Goal: Task Accomplishment & Management: Manage account settings

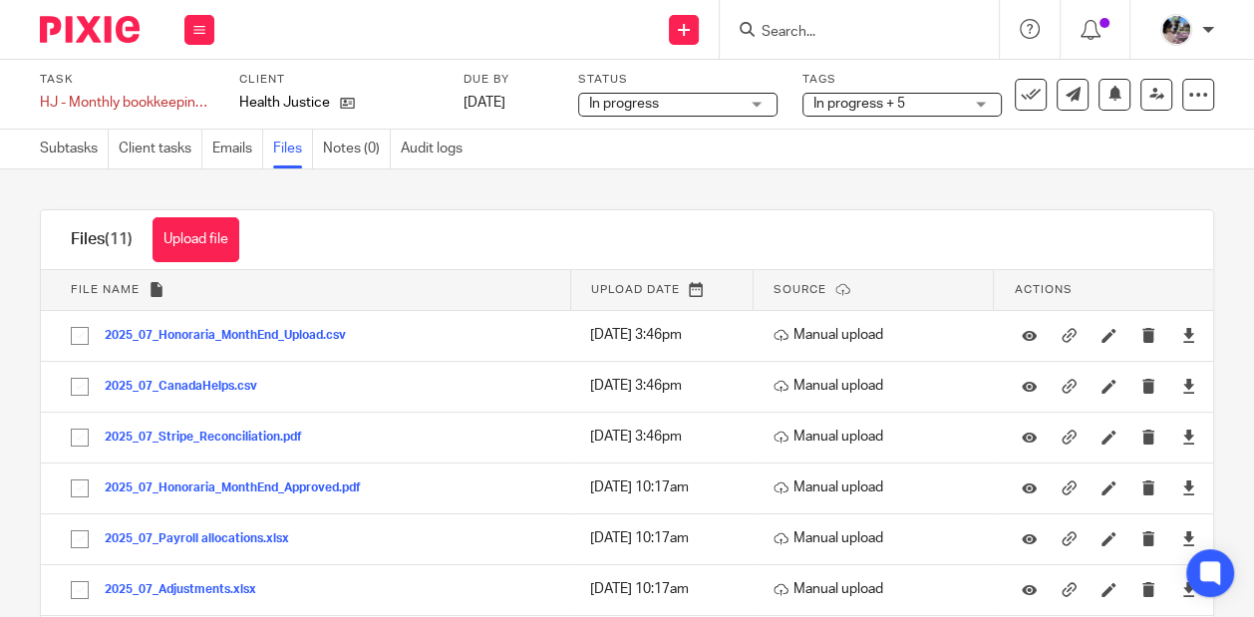
scroll to position [69, 0]
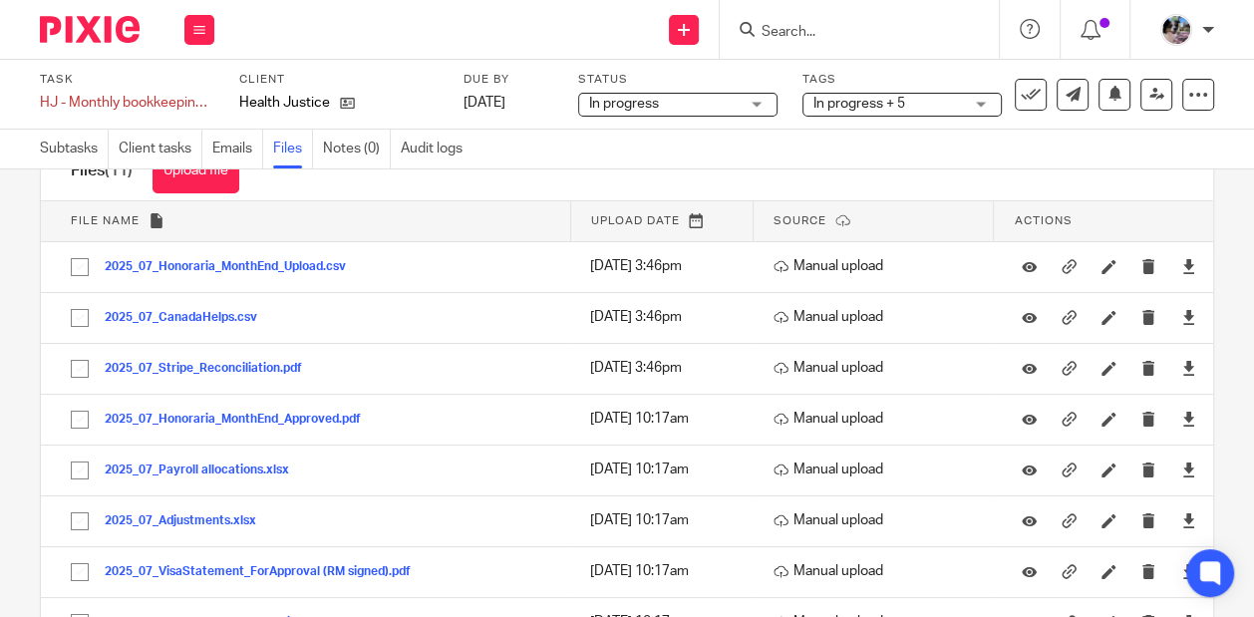
click at [827, 27] on input "Search" at bounding box center [849, 33] width 179 height 18
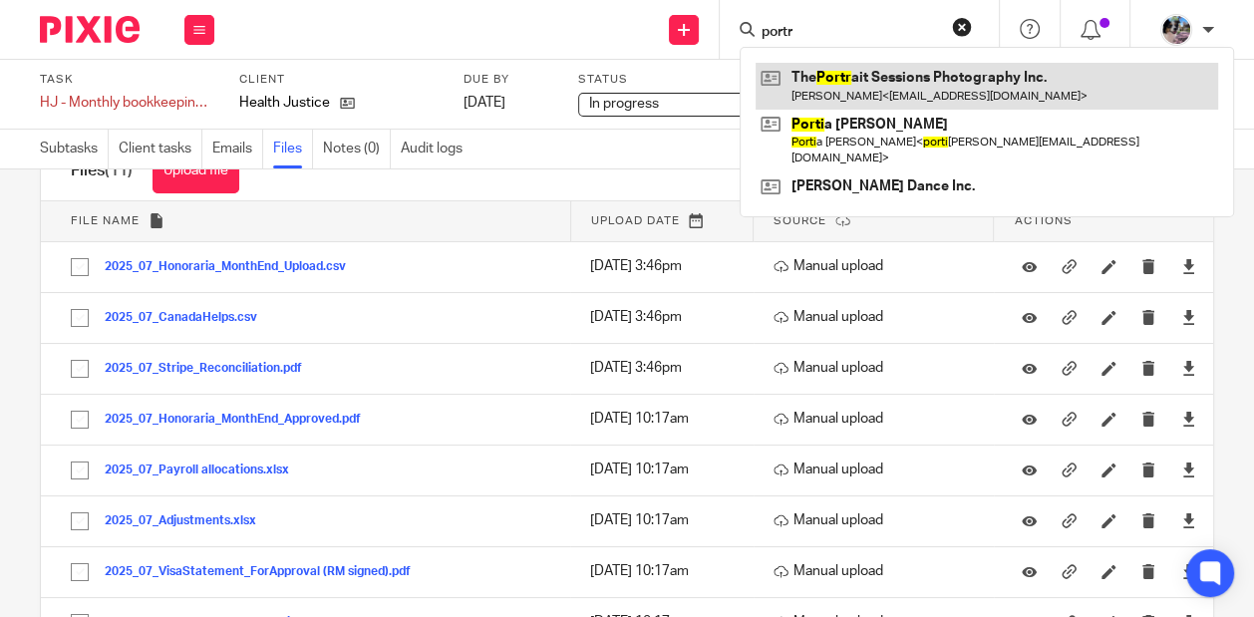
type input "portr"
click at [849, 88] on link at bounding box center [987, 86] width 463 height 46
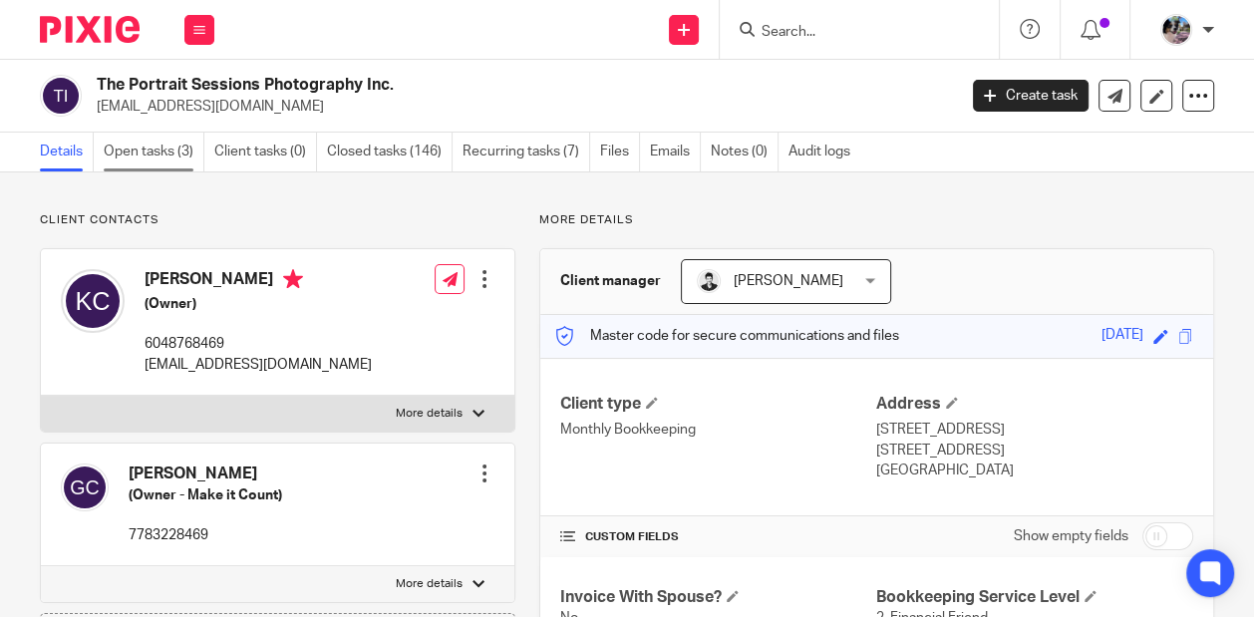
click at [148, 160] on link "Open tasks (3)" at bounding box center [154, 152] width 101 height 39
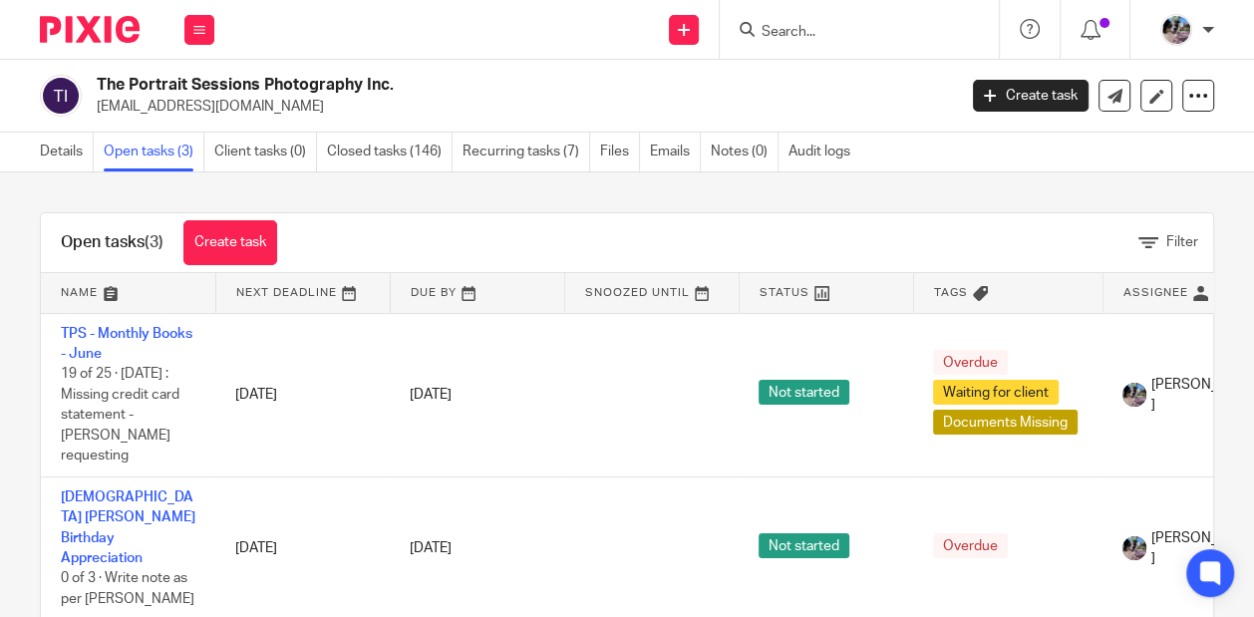
scroll to position [97, 0]
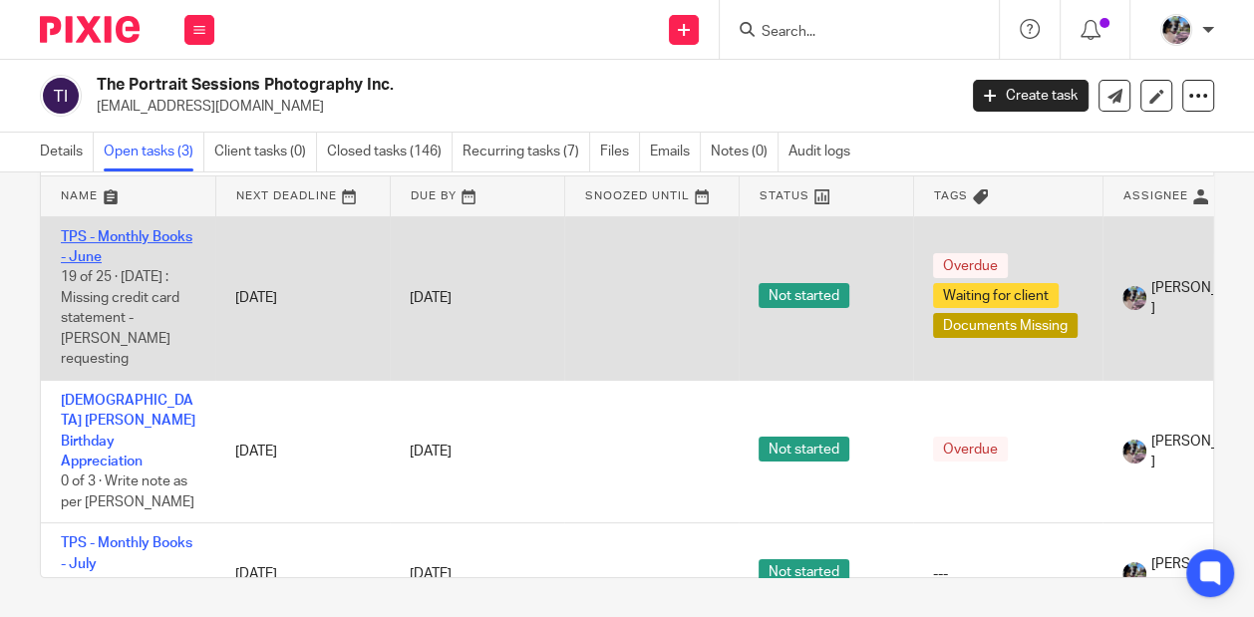
click at [100, 236] on link "TPS - Monthly Books - June" at bounding box center [127, 247] width 132 height 34
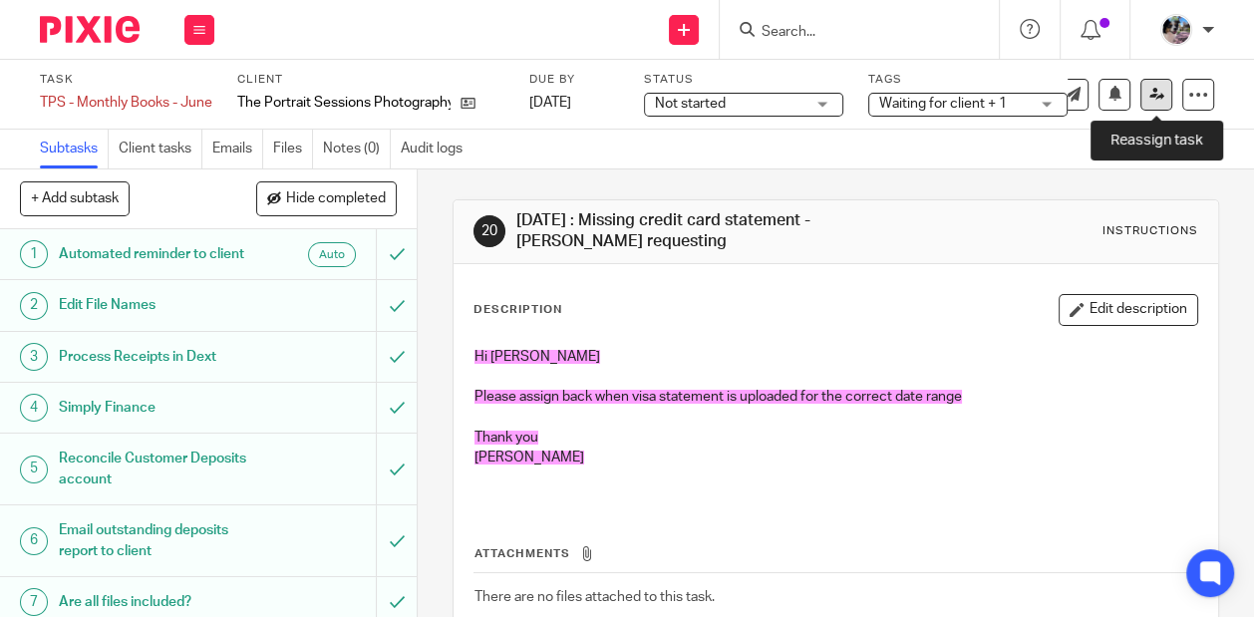
click at [1152, 97] on icon at bounding box center [1156, 94] width 15 height 15
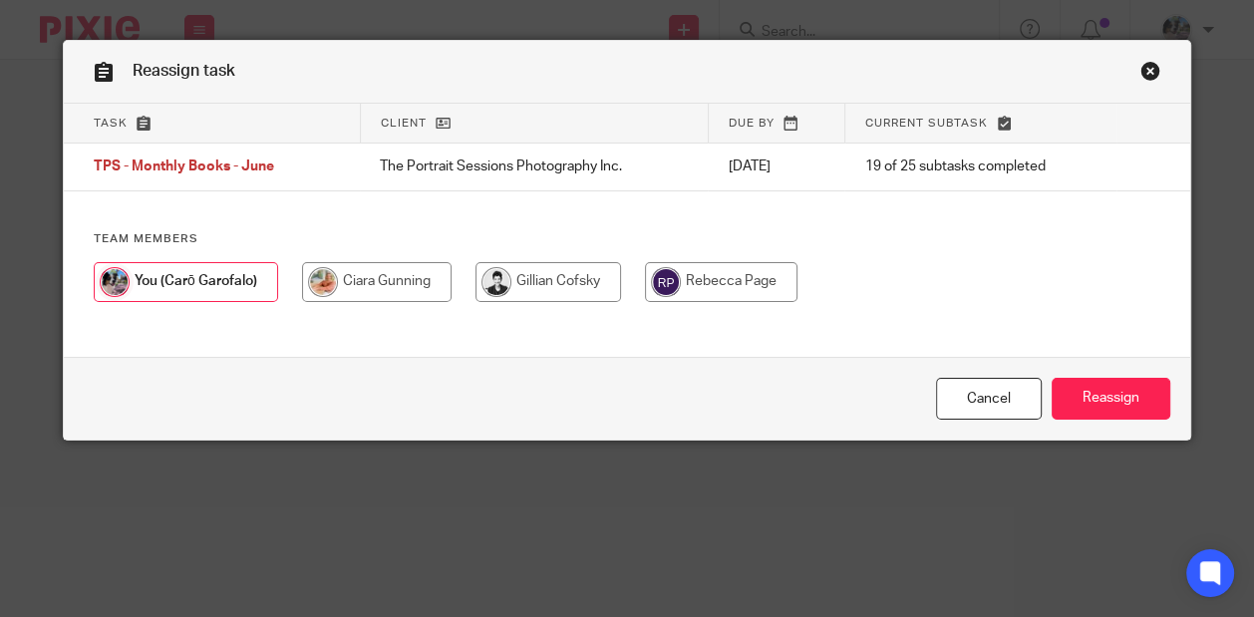
click at [390, 287] on input "radio" at bounding box center [377, 282] width 150 height 40
radio input "true"
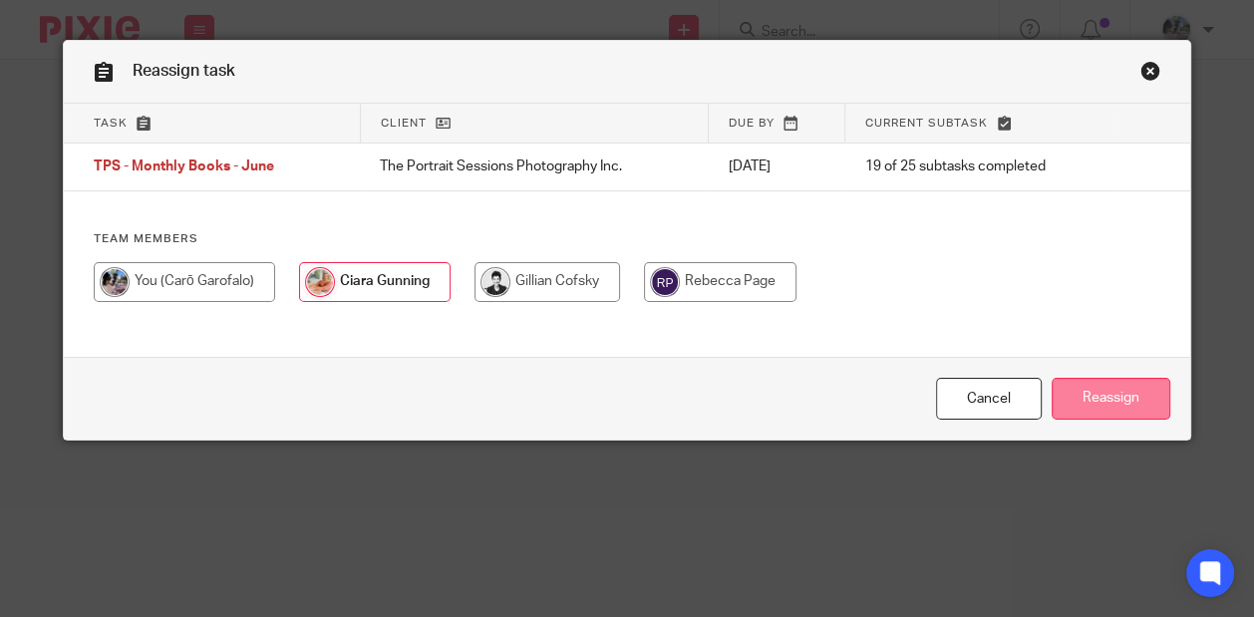
click at [1149, 386] on input "Reassign" at bounding box center [1111, 399] width 119 height 43
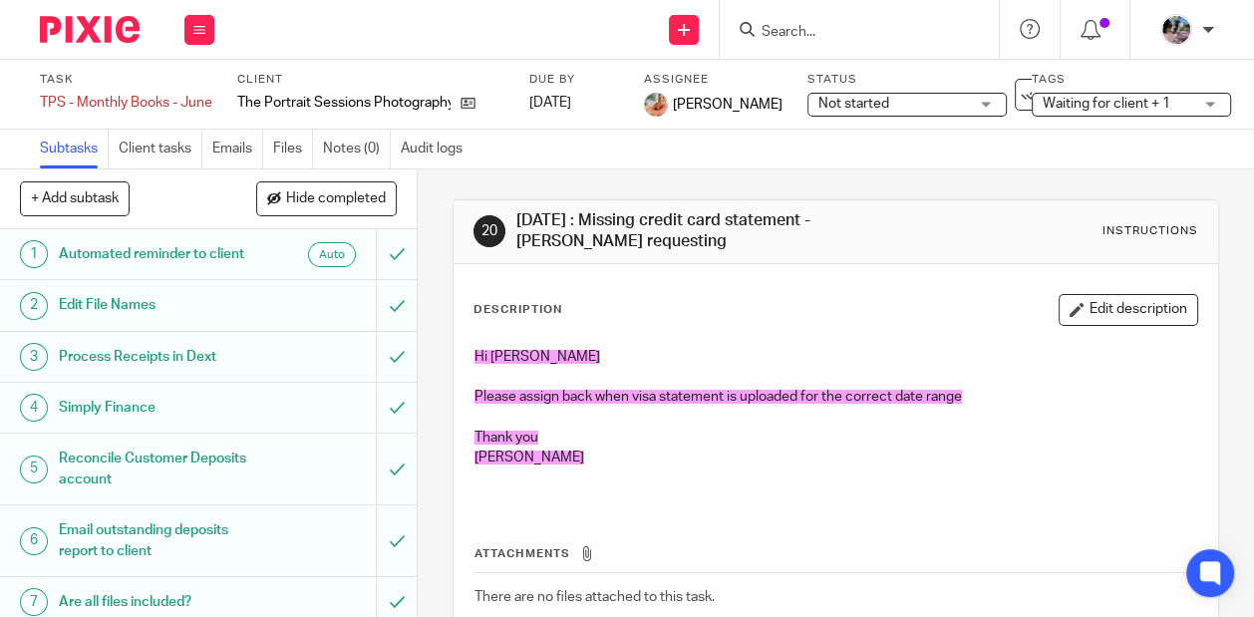
click at [801, 28] on input "Search" at bounding box center [849, 33] width 179 height 18
click at [197, 19] on button at bounding box center [199, 30] width 30 height 30
click at [204, 238] on link "Settings" at bounding box center [198, 239] width 53 height 14
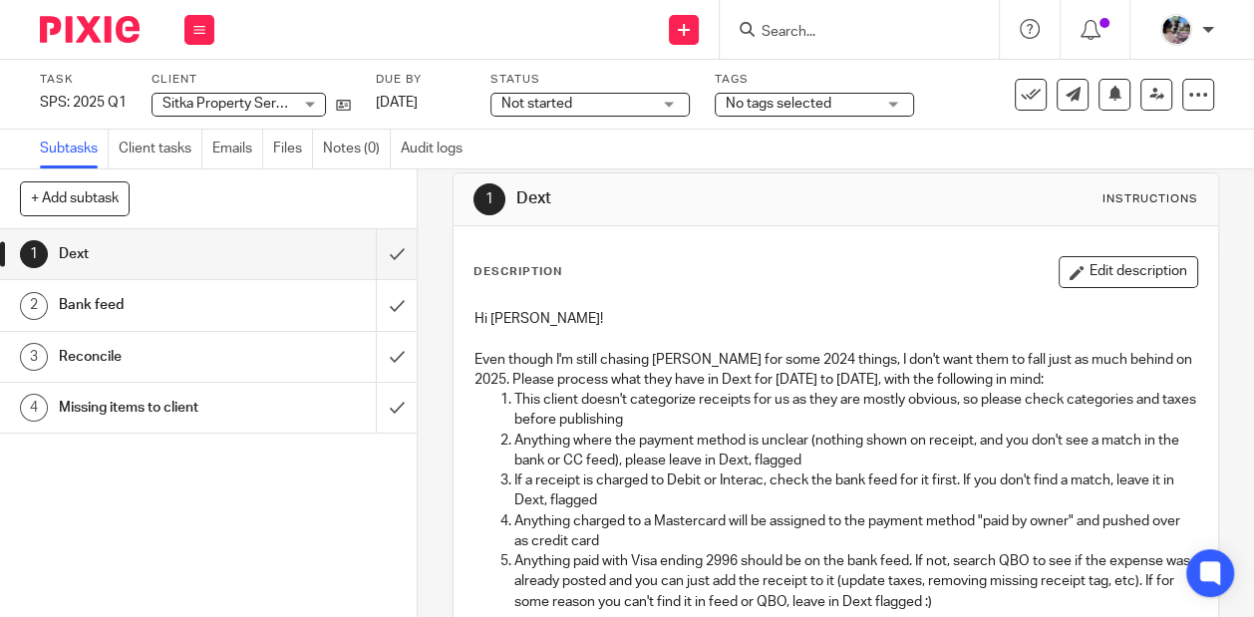
scroll to position [37, 0]
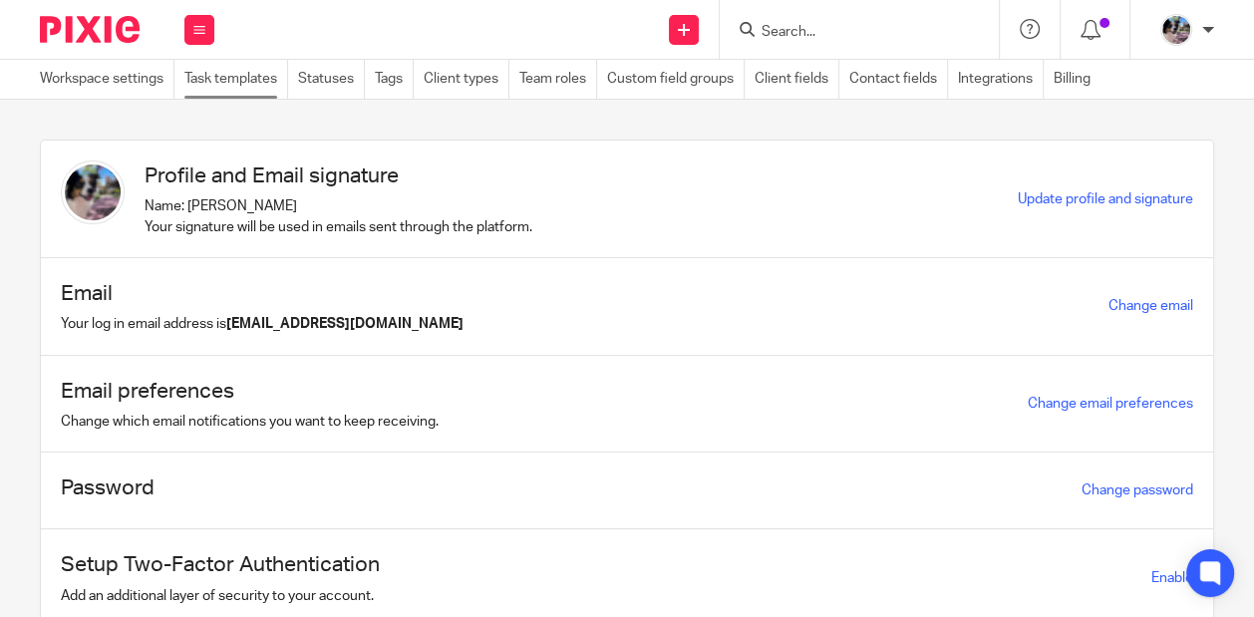
click at [207, 82] on link "Task templates" at bounding box center [236, 79] width 104 height 39
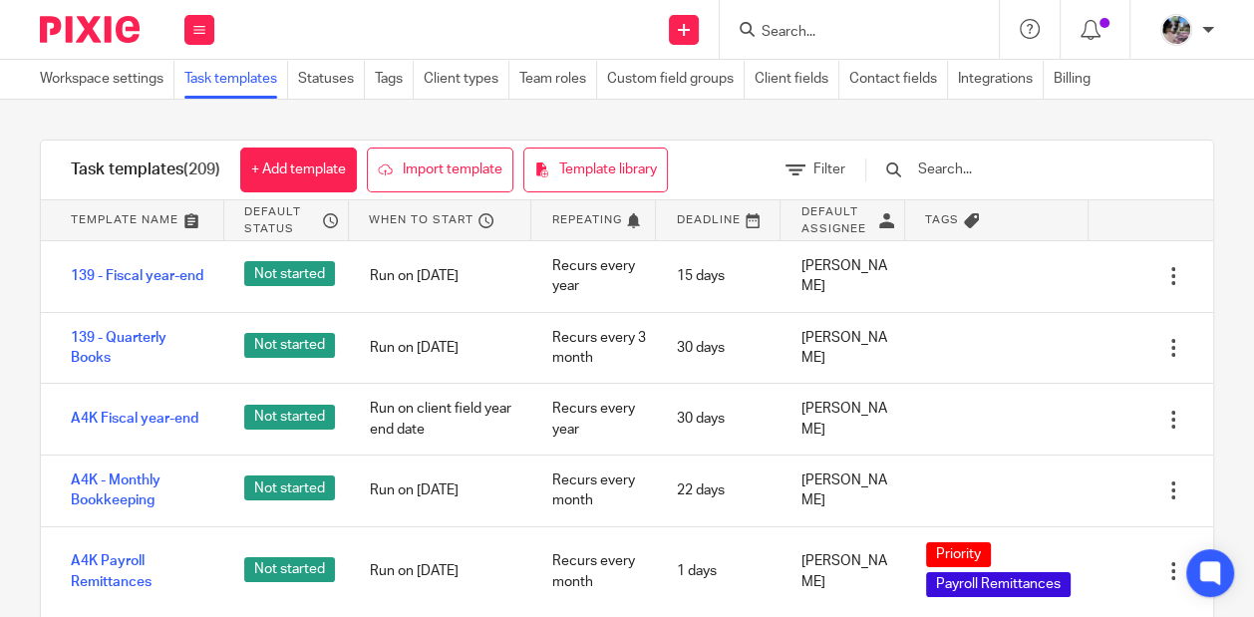
scroll to position [7368, 0]
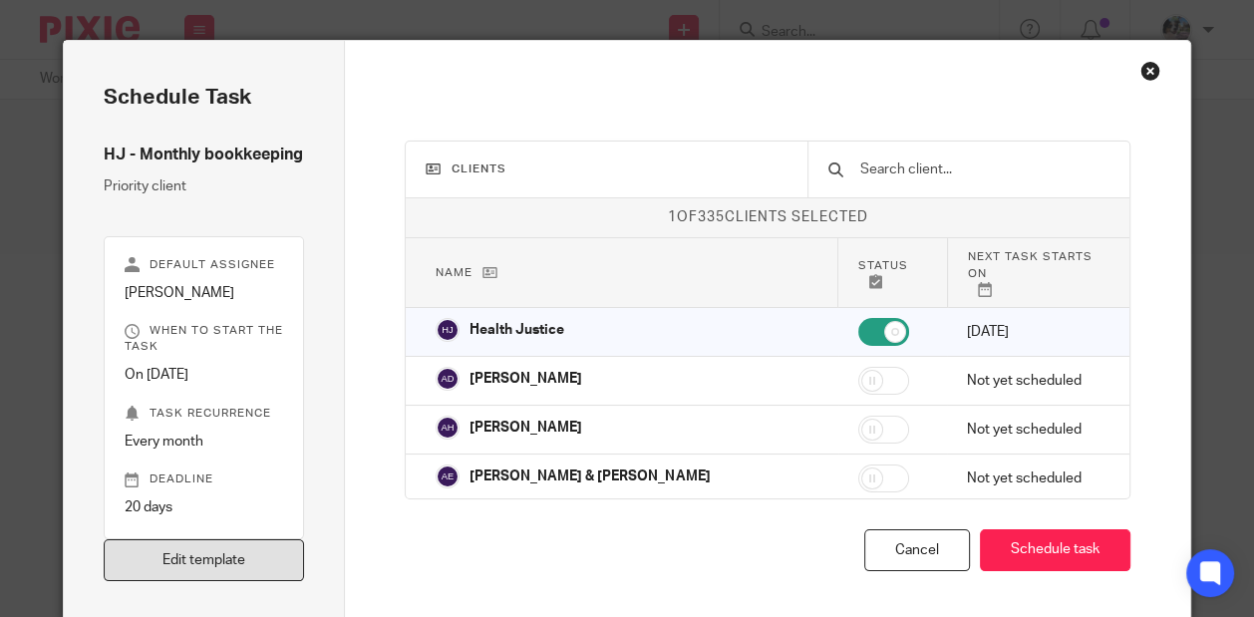
click at [171, 563] on link "Edit template" at bounding box center [204, 560] width 201 height 43
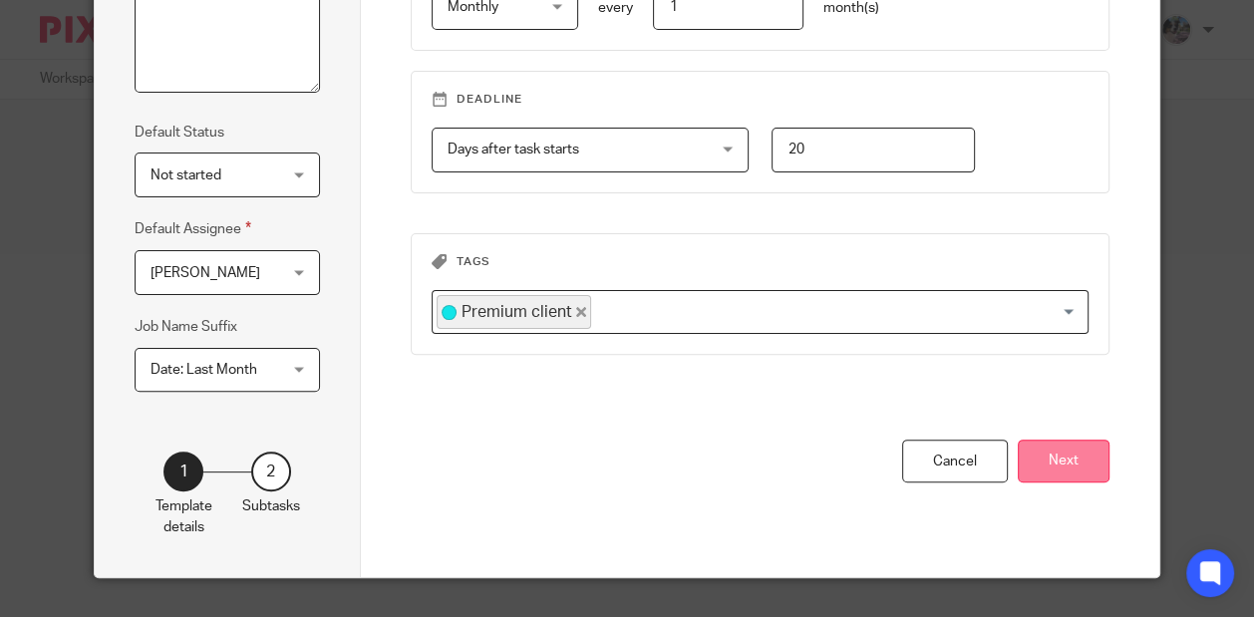
click at [1097, 475] on button "Next" at bounding box center [1064, 461] width 92 height 43
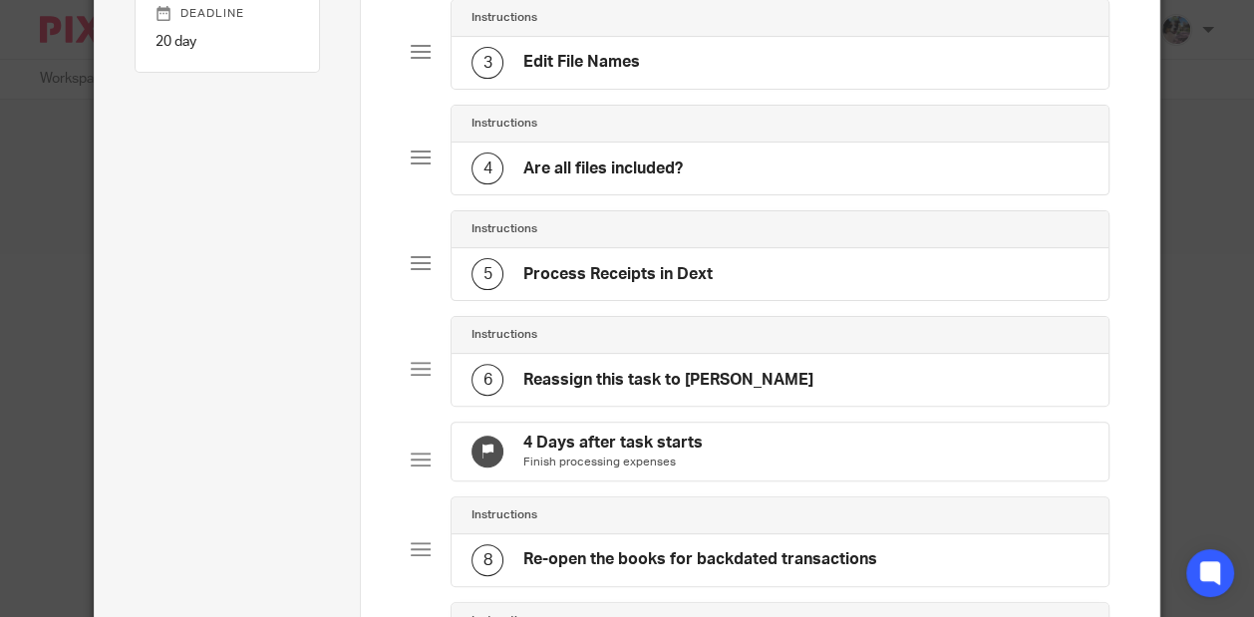
click at [630, 153] on div "4 Are all files included?" at bounding box center [577, 169] width 211 height 32
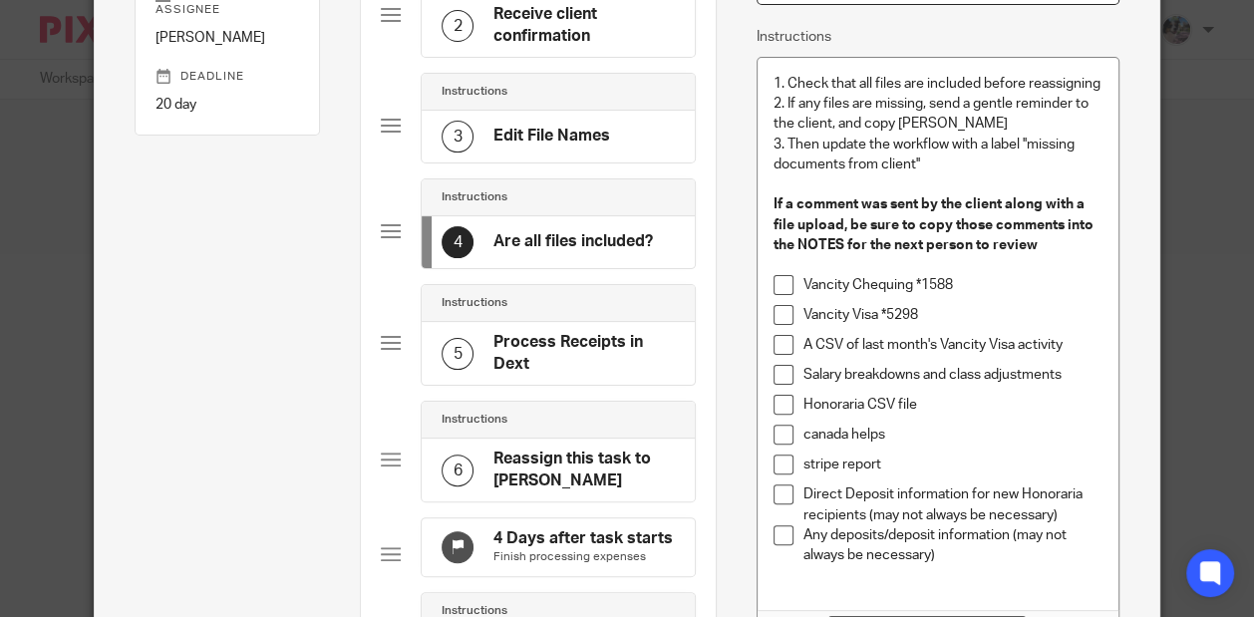
scroll to position [296, 0]
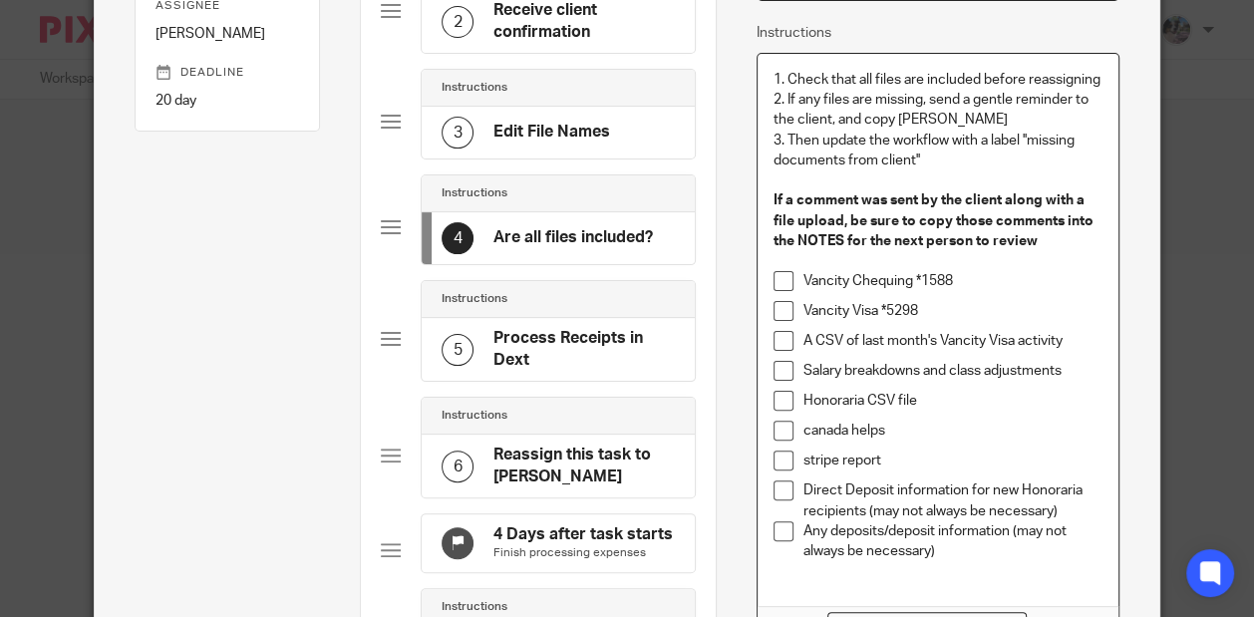
click at [808, 441] on p "canada helps" at bounding box center [952, 431] width 299 height 20
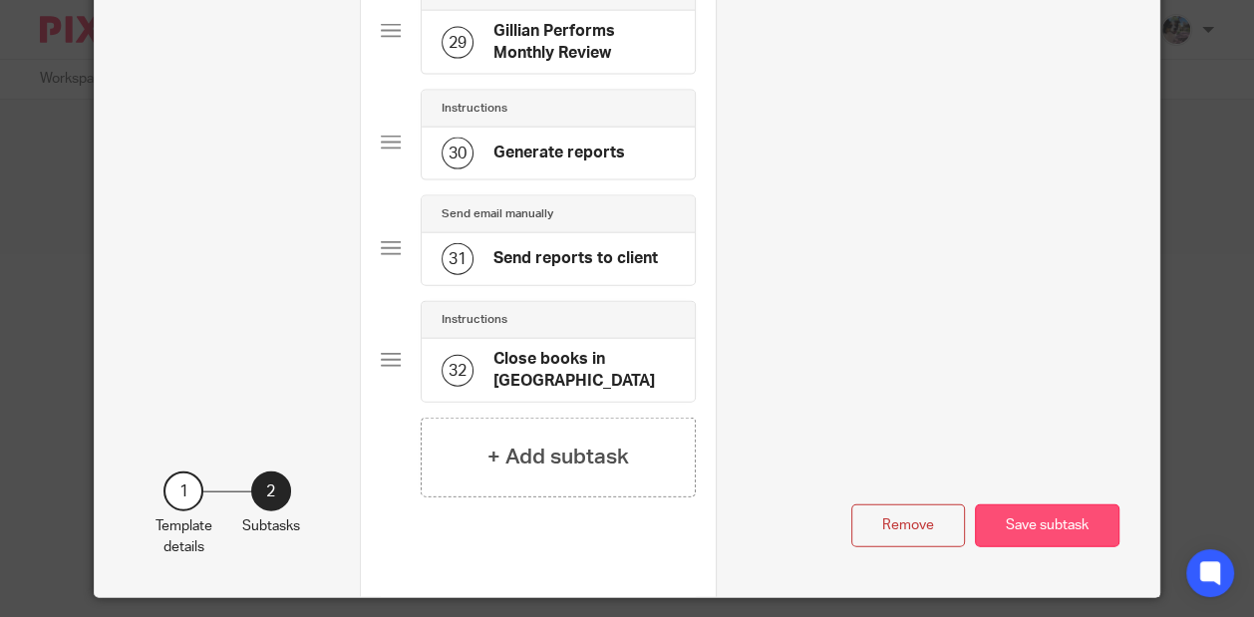
click at [1042, 520] on button "Save subtask" at bounding box center [1047, 525] width 145 height 43
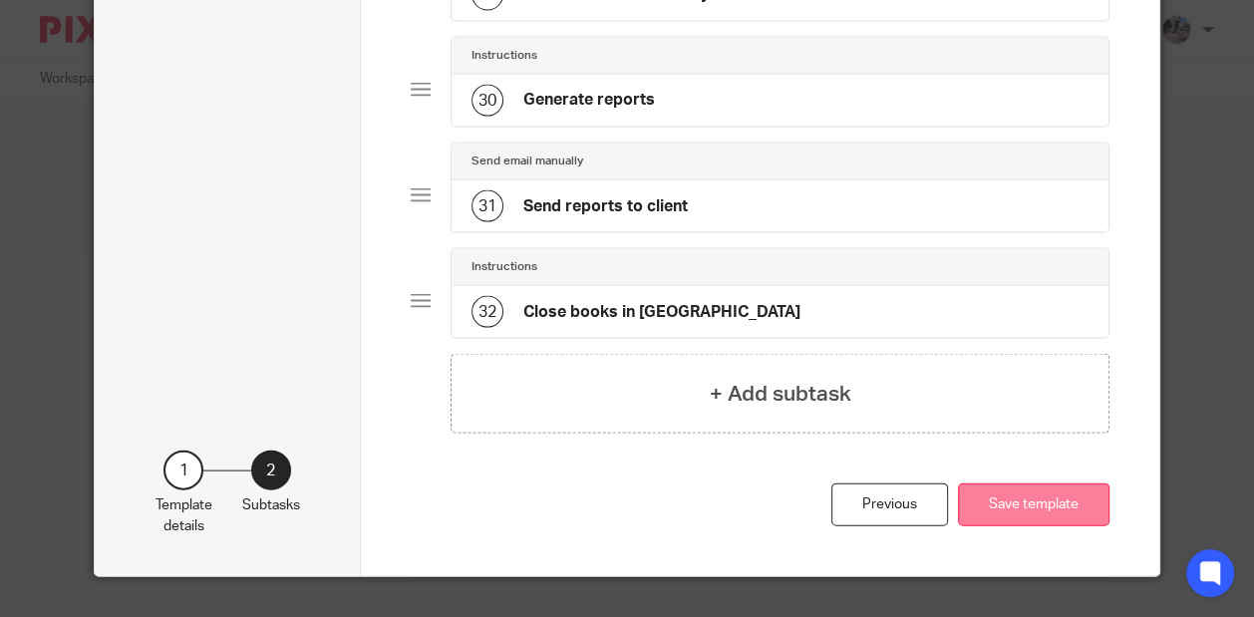
click at [1032, 508] on button "Save template" at bounding box center [1034, 504] width 152 height 43
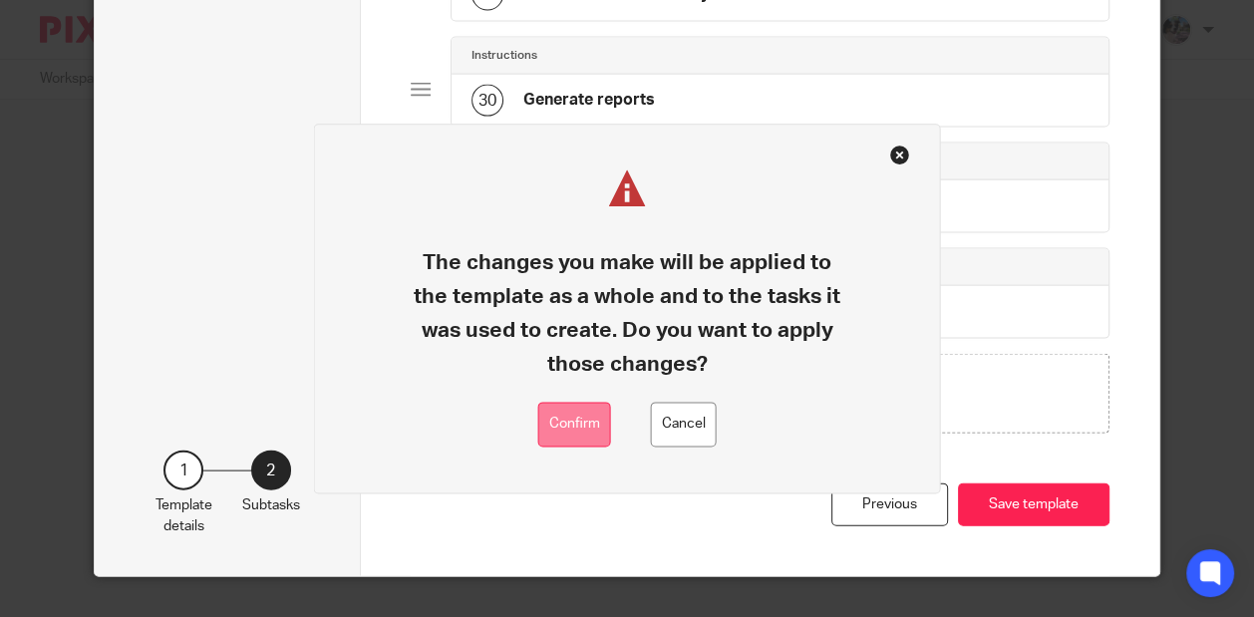
click at [579, 411] on button "Confirm" at bounding box center [574, 425] width 73 height 45
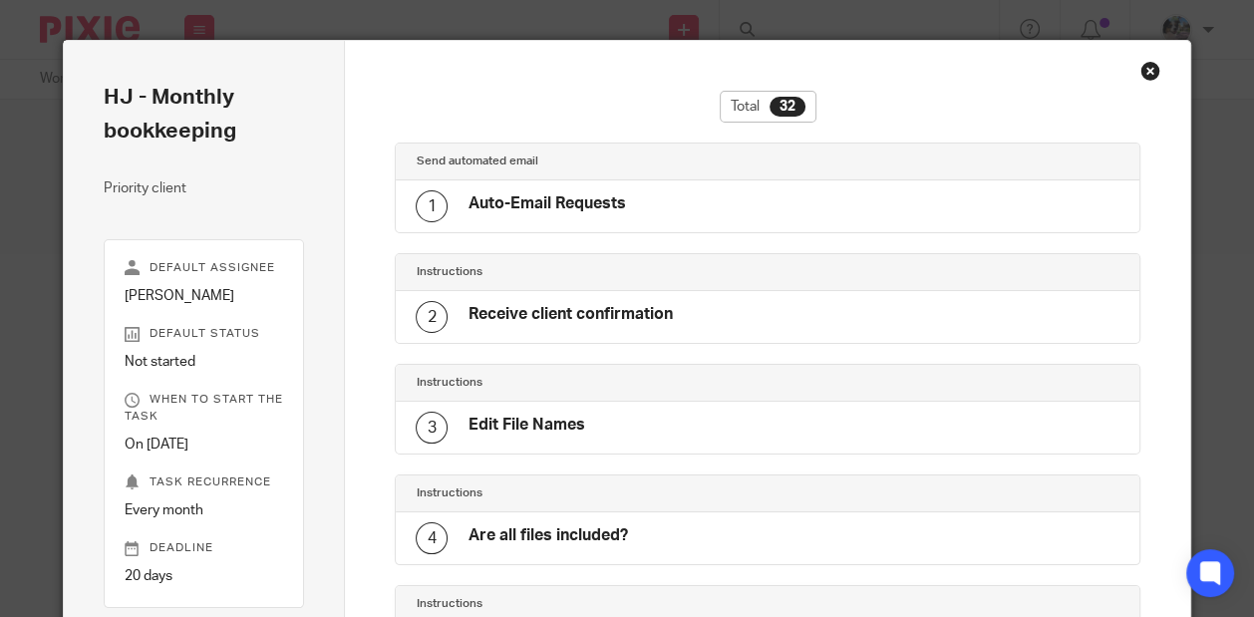
scroll to position [3080, 0]
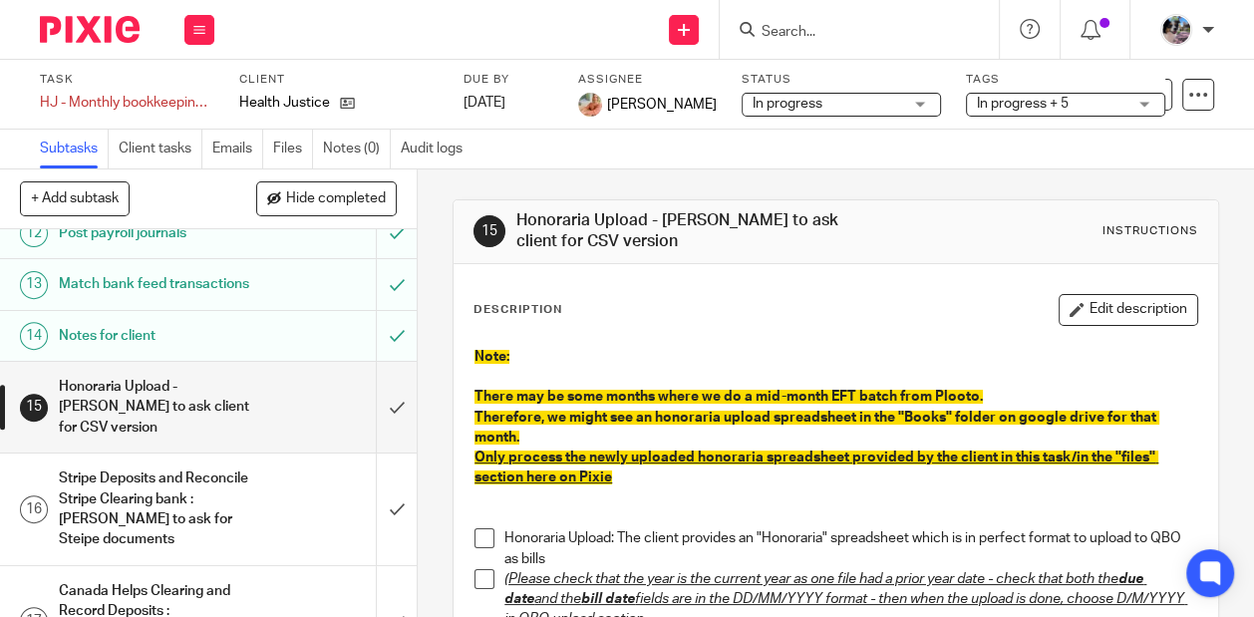
scroll to position [646, 0]
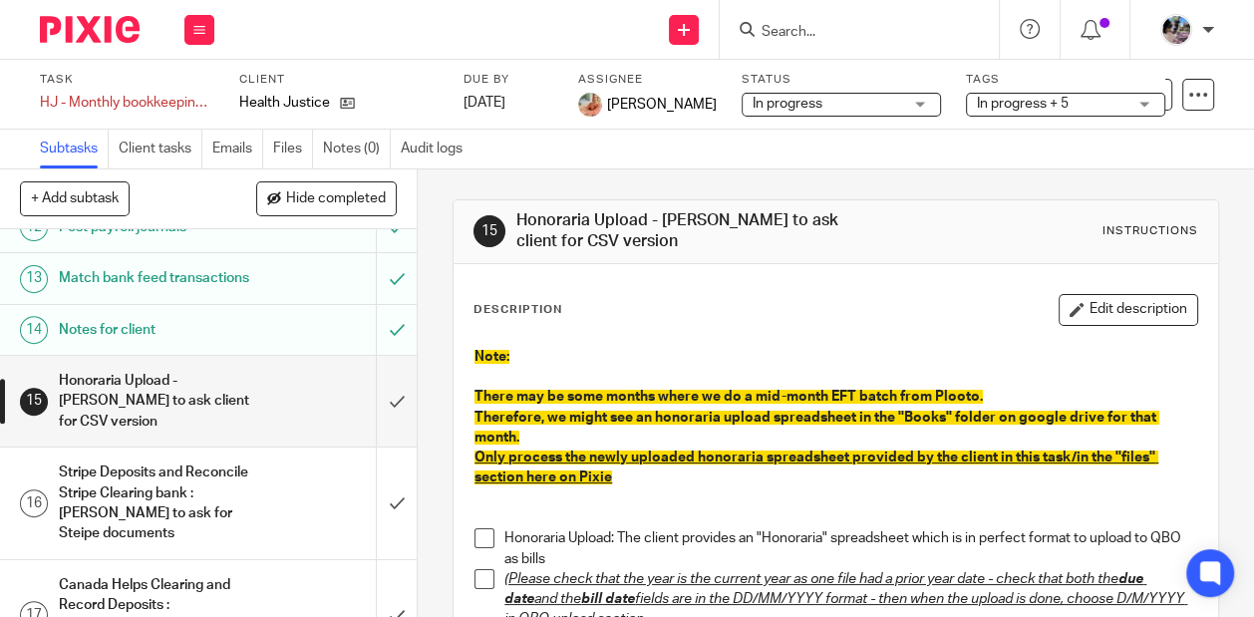
click at [777, 31] on input "Search" at bounding box center [849, 33] width 179 height 18
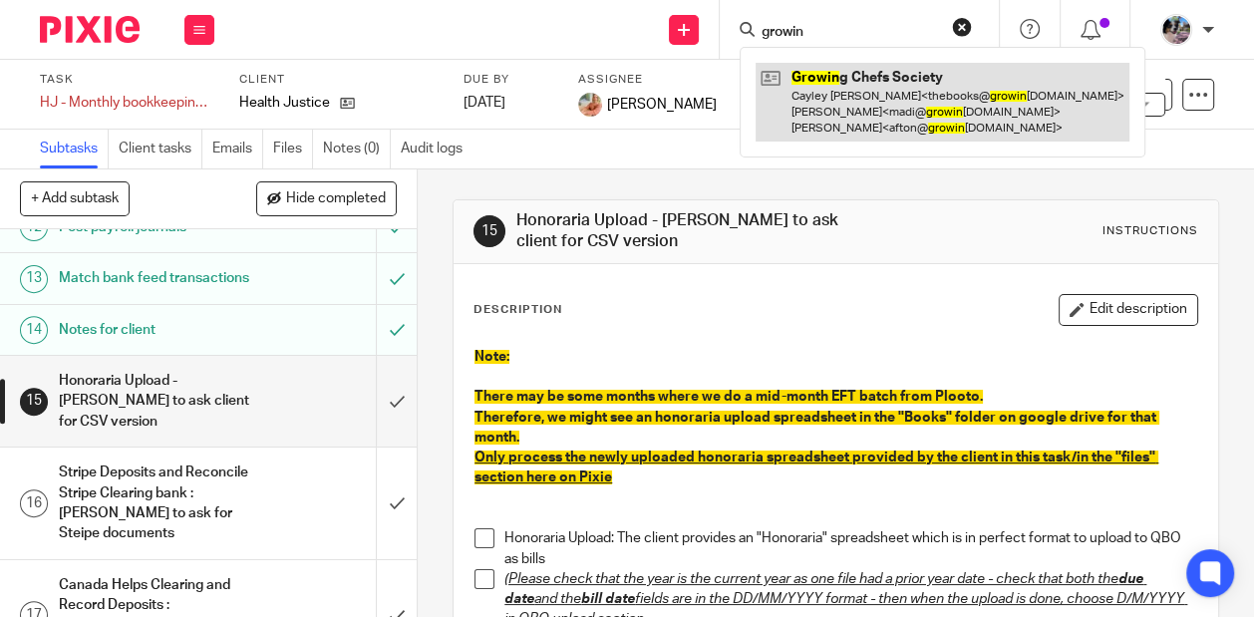
type input "growin"
click at [828, 95] on link at bounding box center [943, 102] width 374 height 79
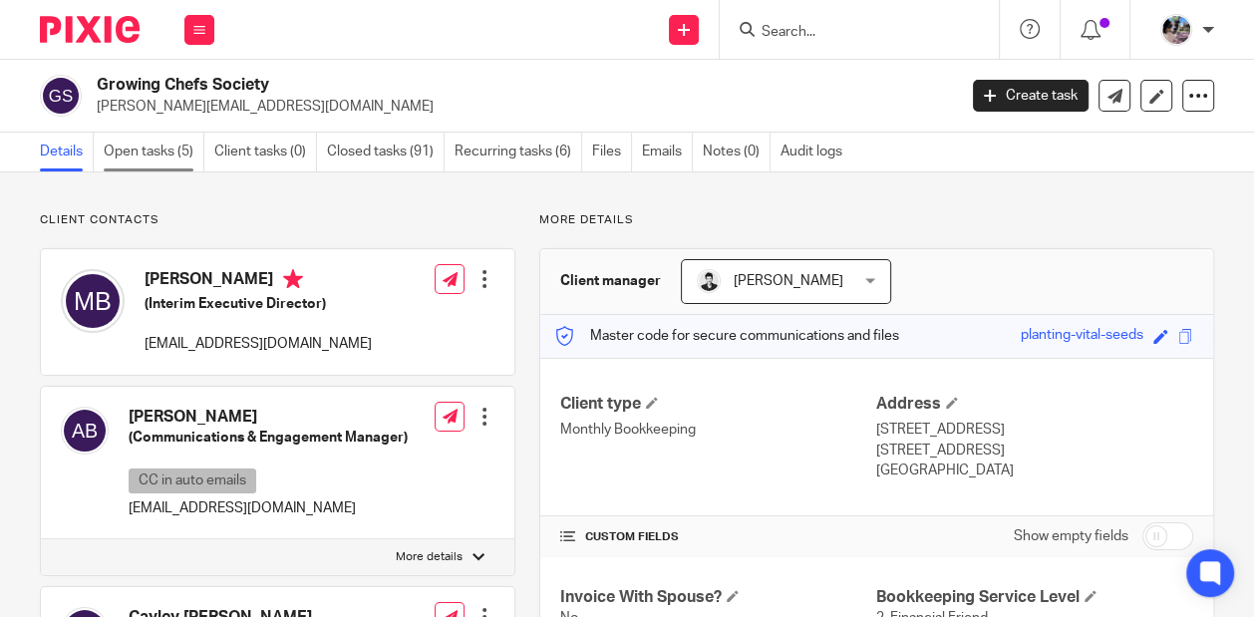
click at [170, 154] on link "Open tasks (5)" at bounding box center [154, 152] width 101 height 39
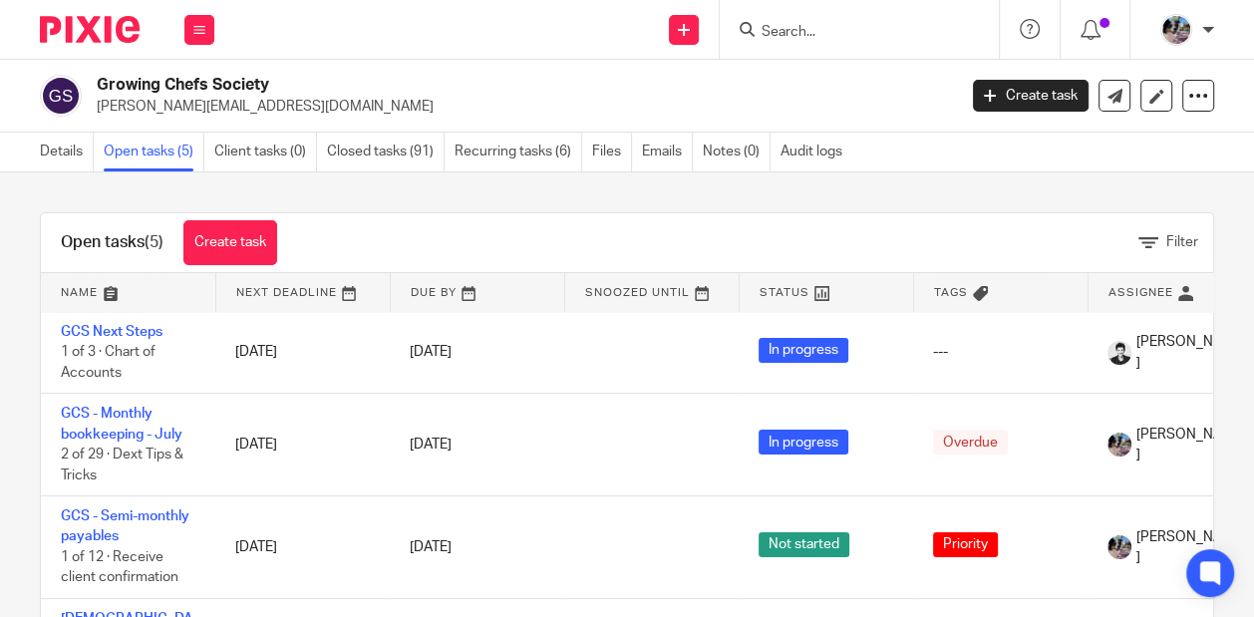
scroll to position [135, 0]
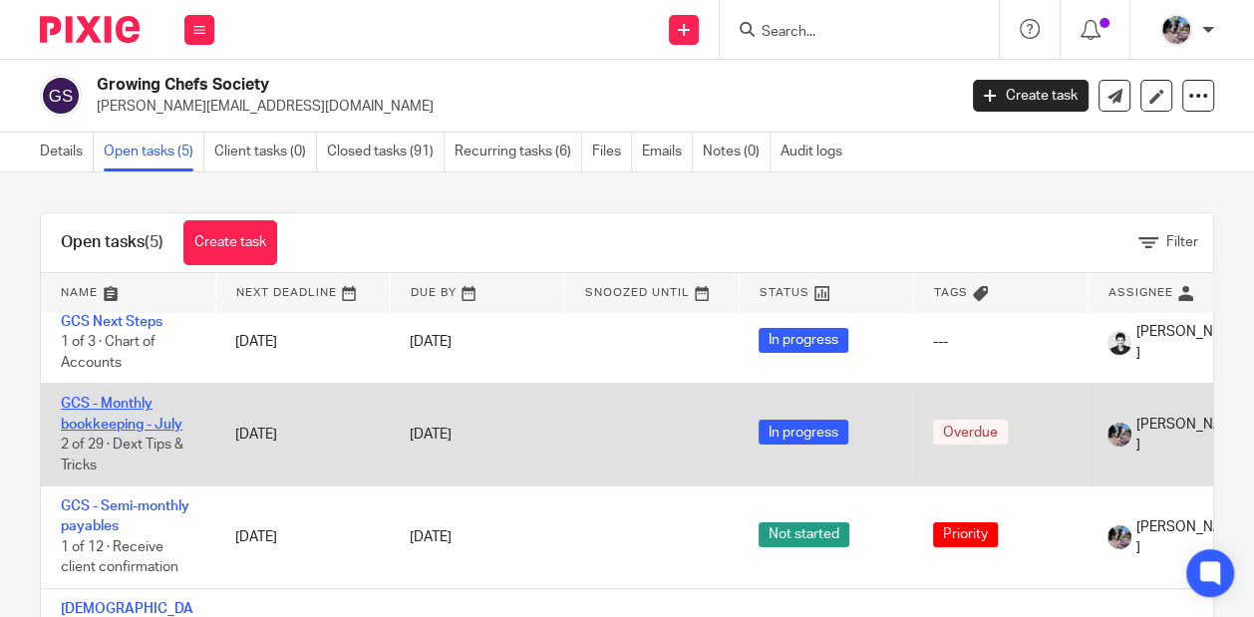
click at [103, 397] on link "GCS - Monthly bookkeeping - July" at bounding box center [122, 414] width 122 height 34
click at [98, 397] on link "GCS - Monthly bookkeeping - July" at bounding box center [122, 414] width 122 height 34
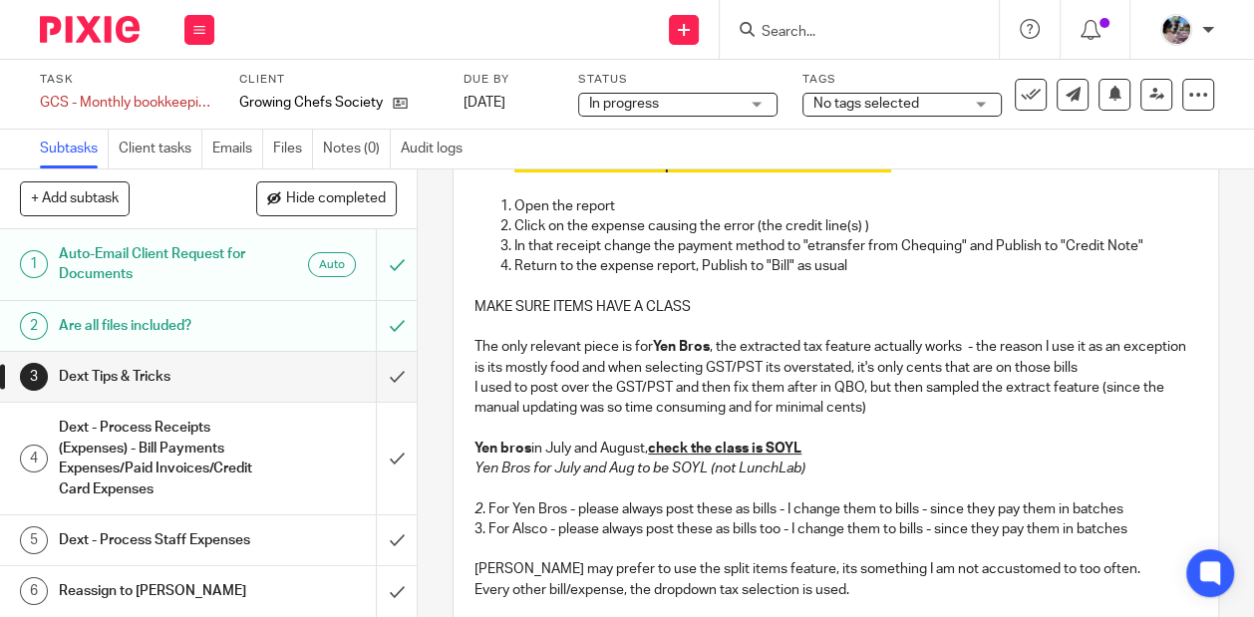
scroll to position [118, 0]
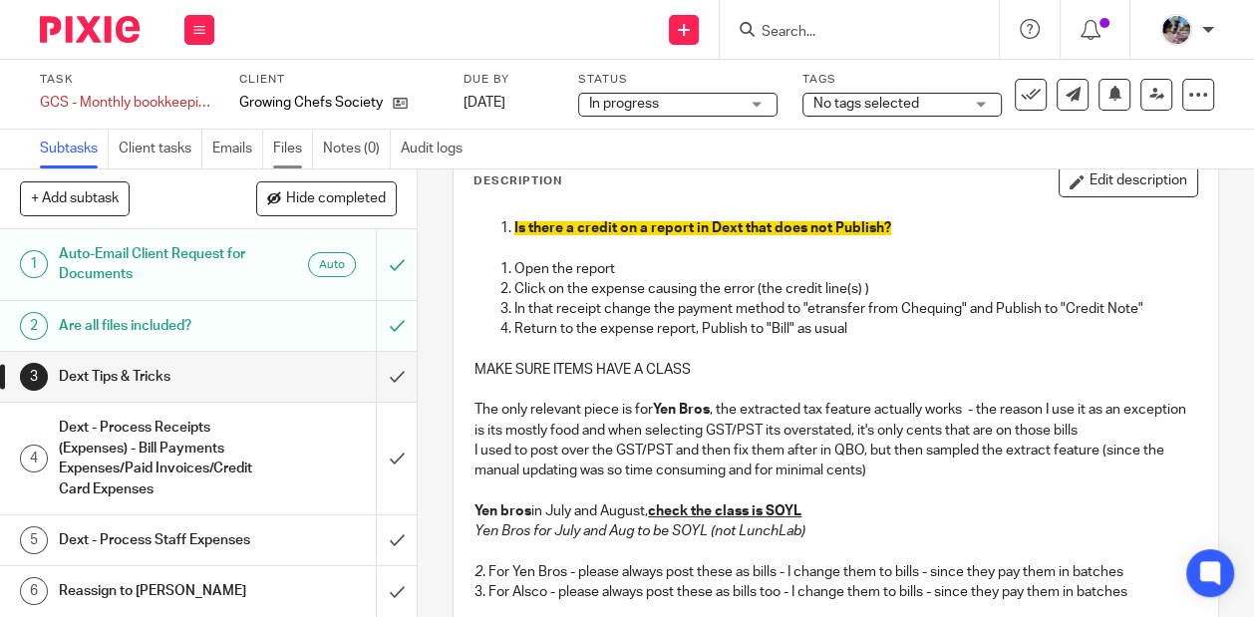
click at [288, 149] on link "Files" at bounding box center [293, 149] width 40 height 39
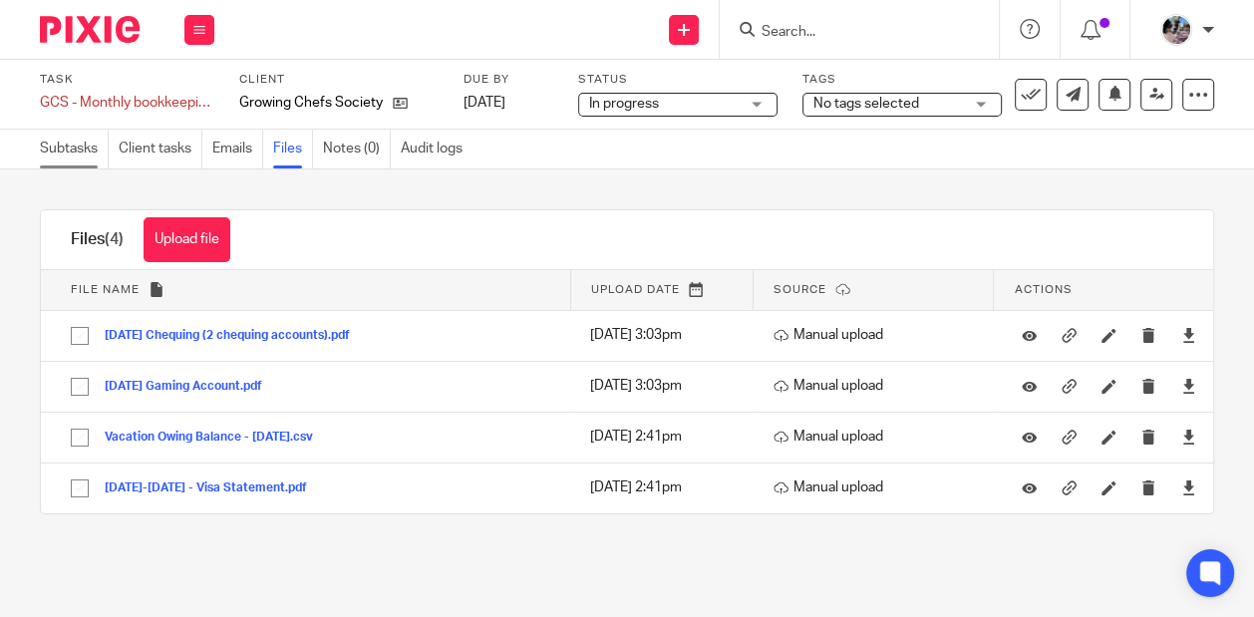
click at [79, 160] on link "Subtasks" at bounding box center [74, 149] width 69 height 39
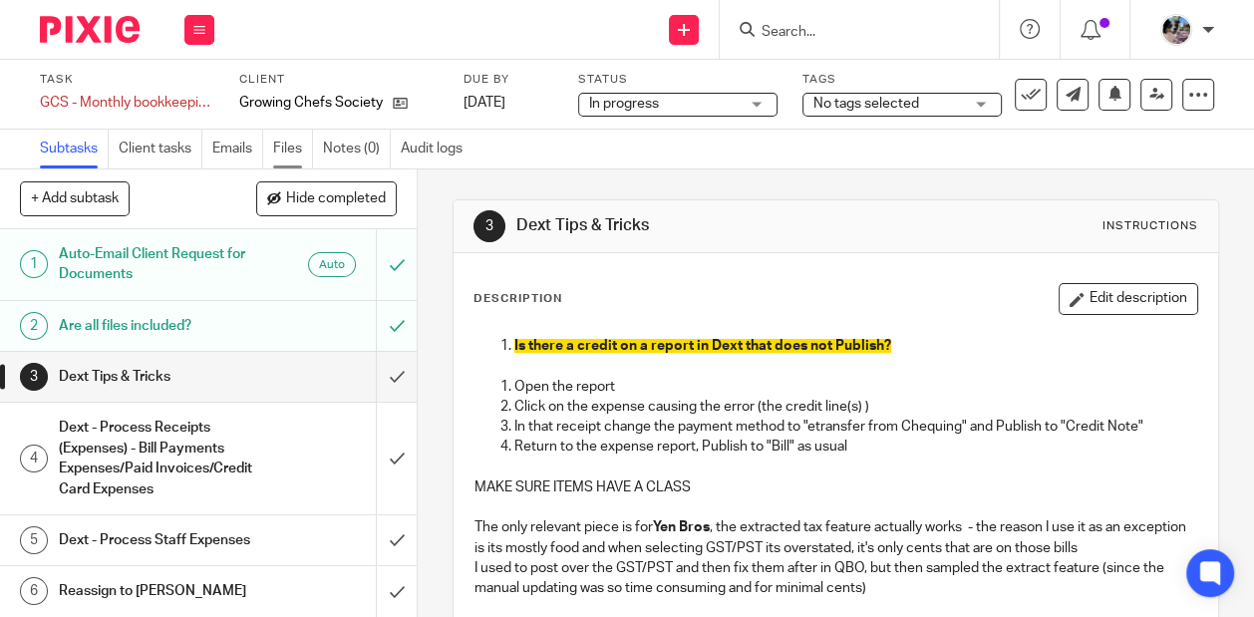
click at [285, 152] on link "Files" at bounding box center [293, 149] width 40 height 39
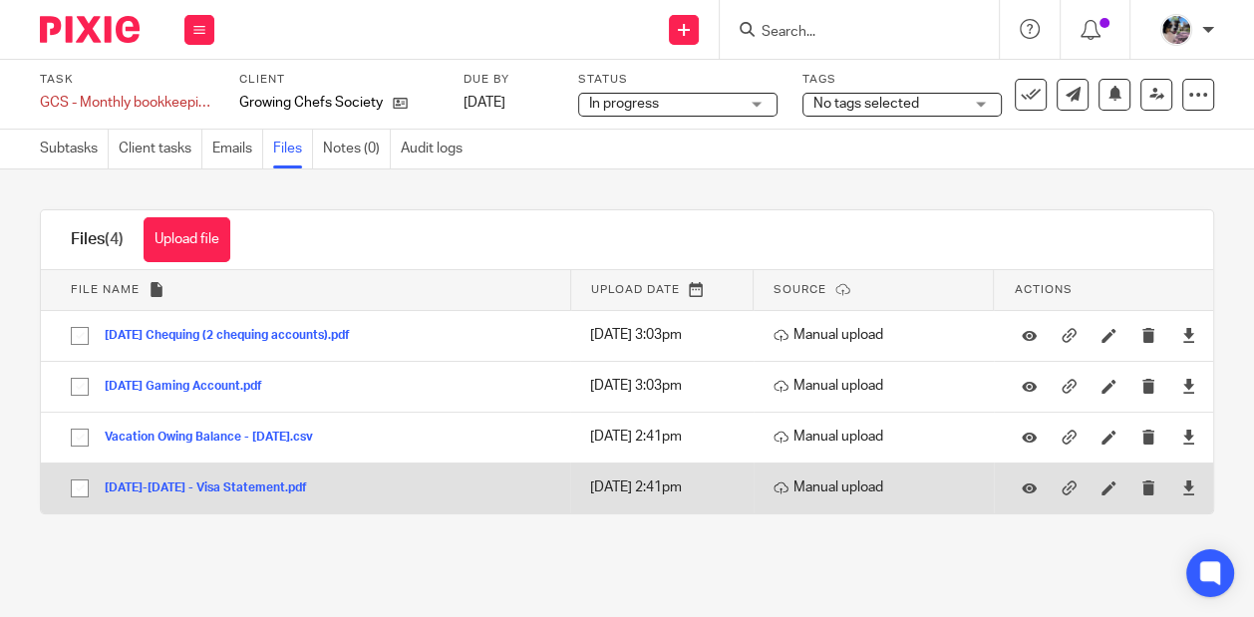
click at [219, 490] on button "[DATE]-[DATE] - Visa Statement.pdf" at bounding box center [213, 488] width 217 height 14
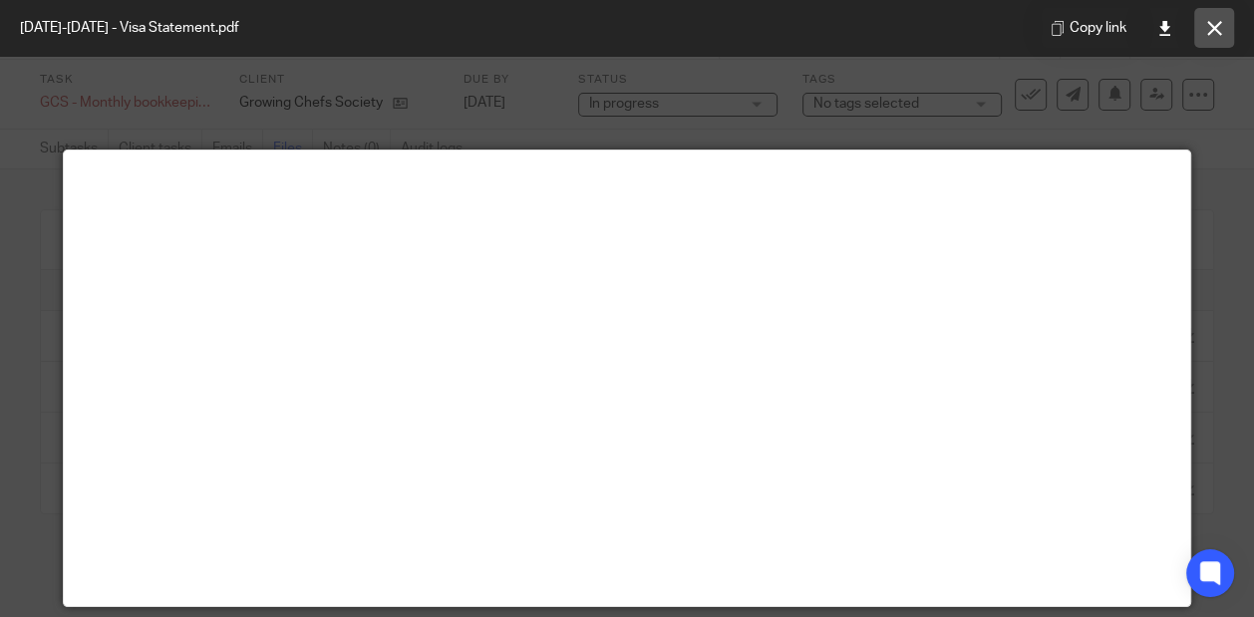
click at [1213, 23] on icon at bounding box center [1214, 28] width 15 height 15
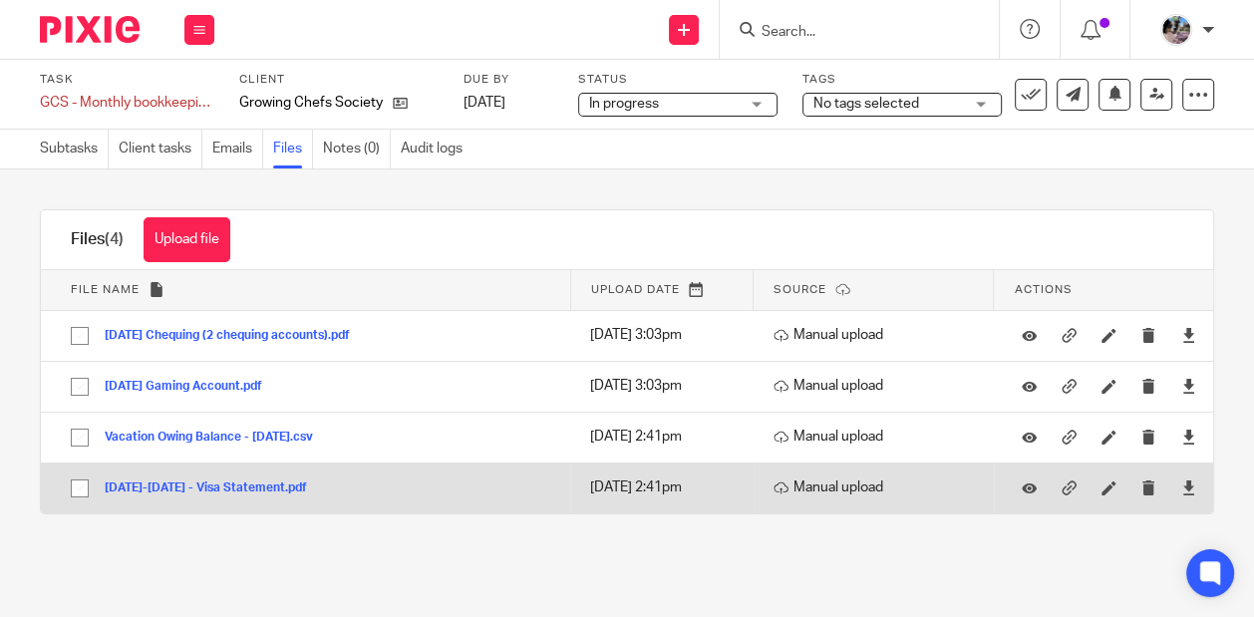
click at [286, 479] on div "[DATE]-[DATE] - Visa Statement.pdf" at bounding box center [213, 488] width 217 height 20
click at [283, 488] on button "[DATE]-[DATE] - Visa Statement.pdf" at bounding box center [213, 488] width 217 height 14
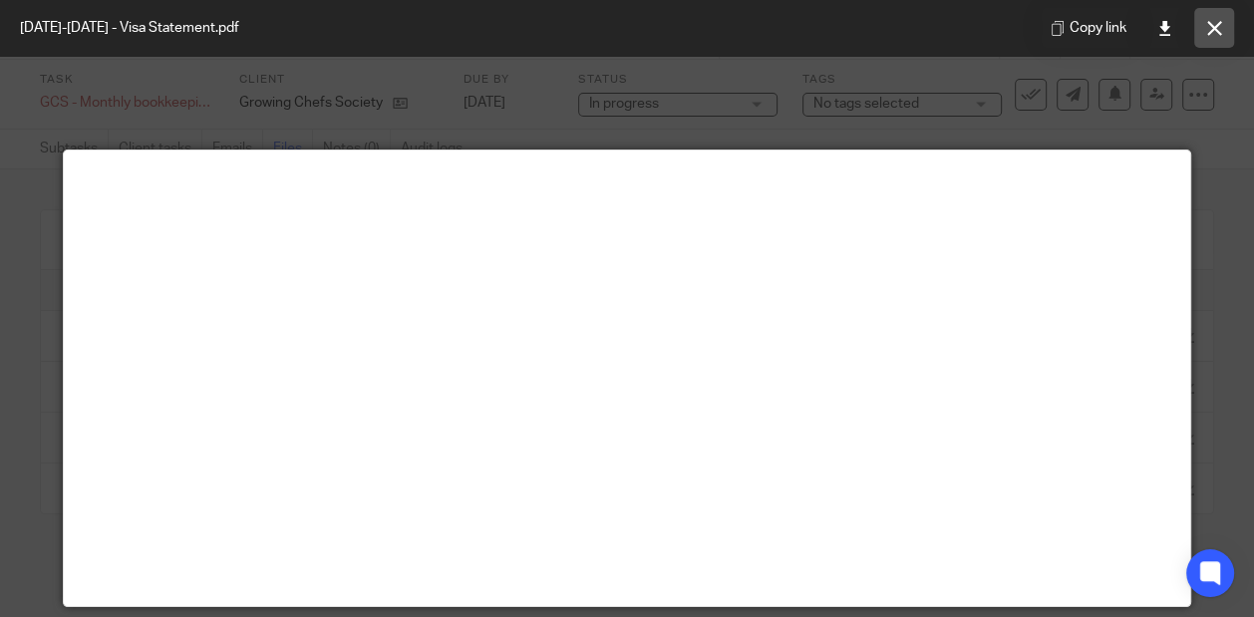
click at [1204, 28] on button at bounding box center [1214, 28] width 40 height 40
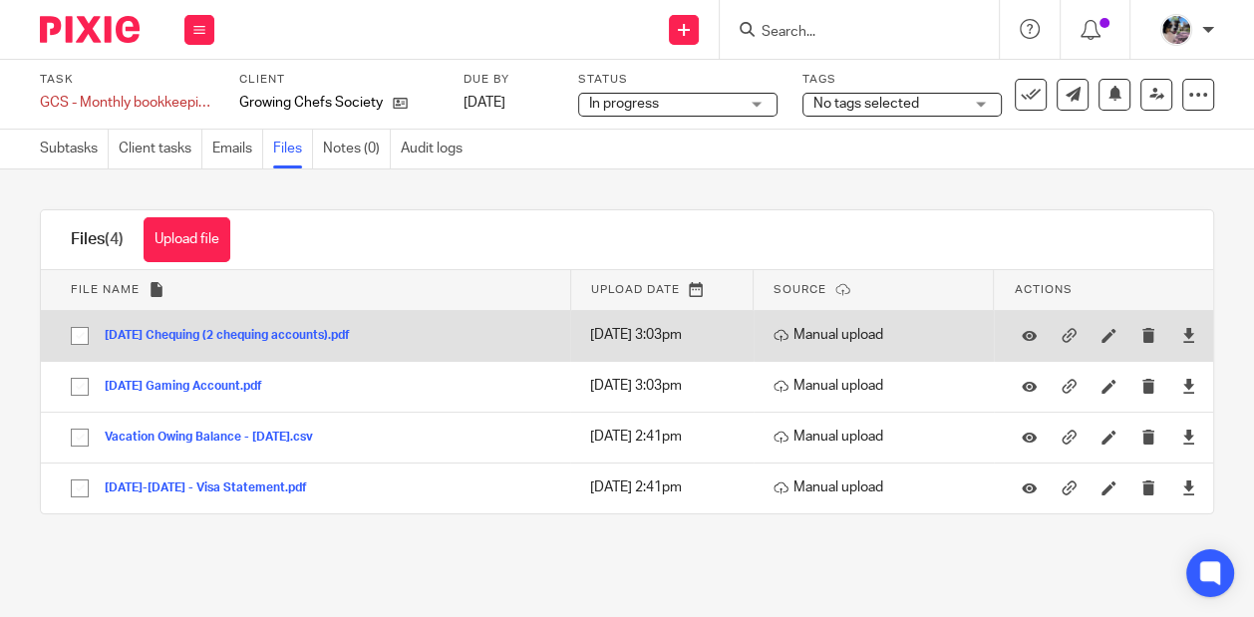
click at [277, 336] on button "2025-07-31 Chequing (2 chequing accounts).pdf" at bounding box center [235, 336] width 260 height 14
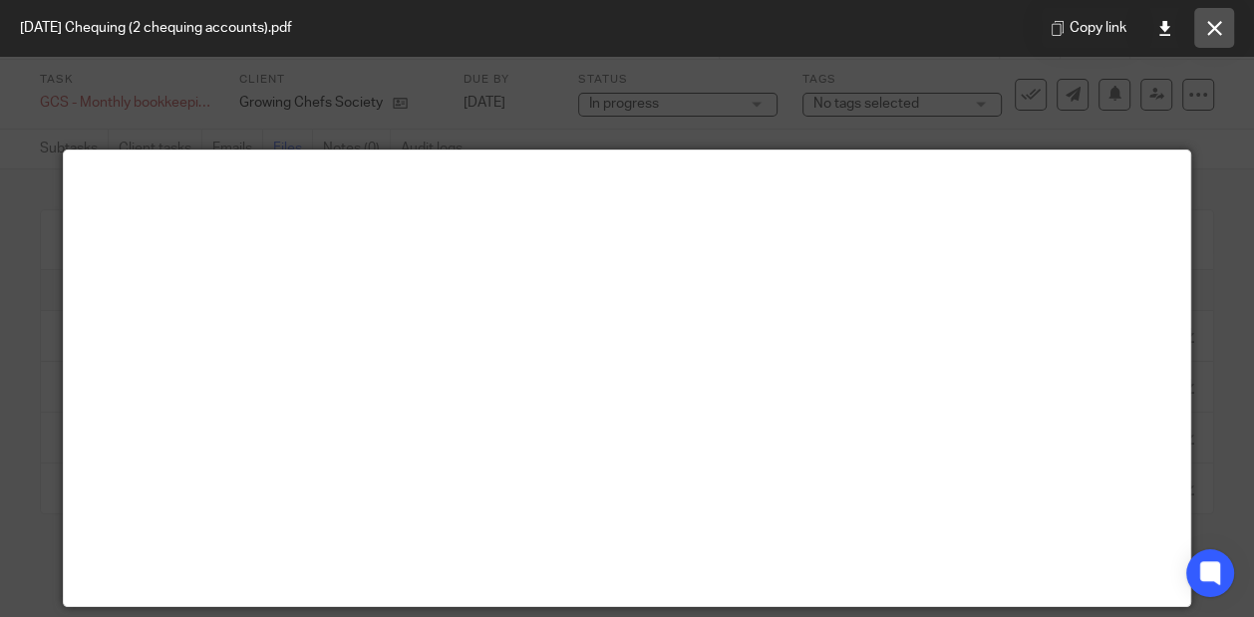
click at [1200, 23] on button at bounding box center [1214, 28] width 40 height 40
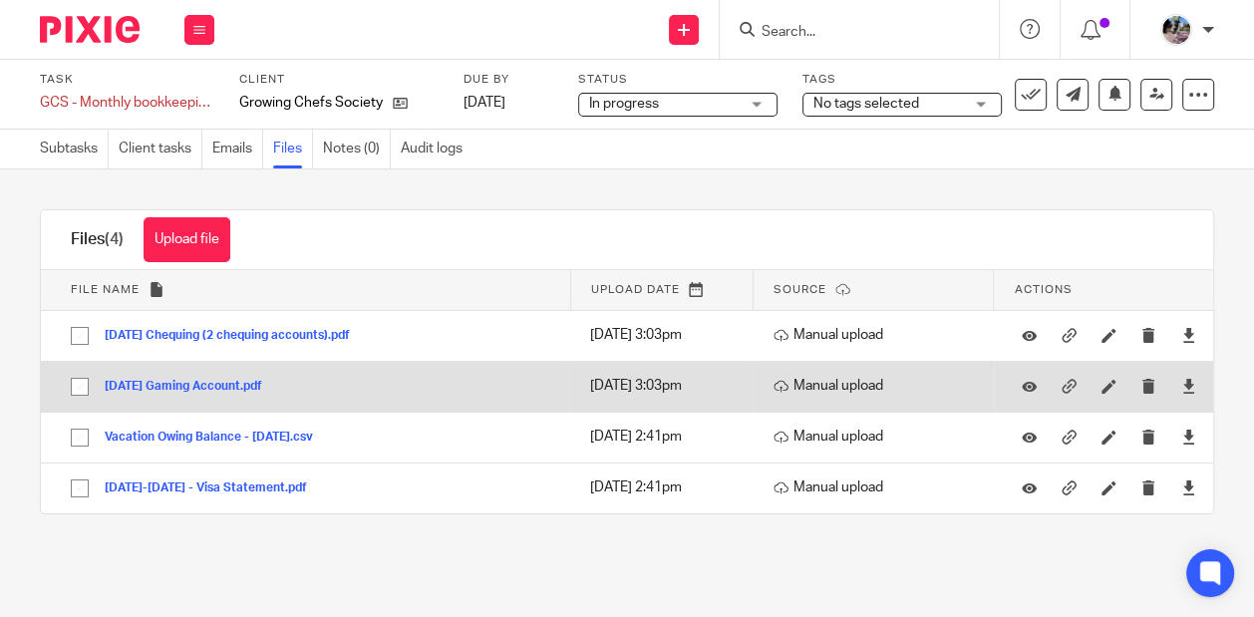
click at [190, 382] on button "2025-07-31 Gaming Account.pdf" at bounding box center [191, 387] width 172 height 14
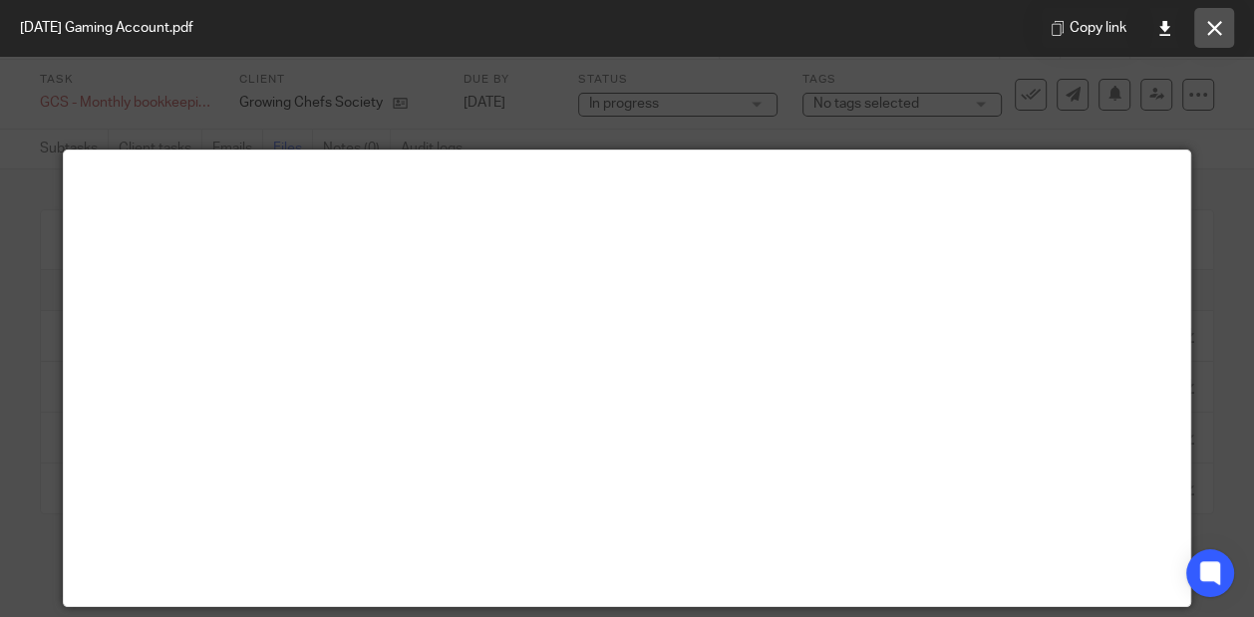
click at [1213, 31] on icon at bounding box center [1214, 28] width 15 height 15
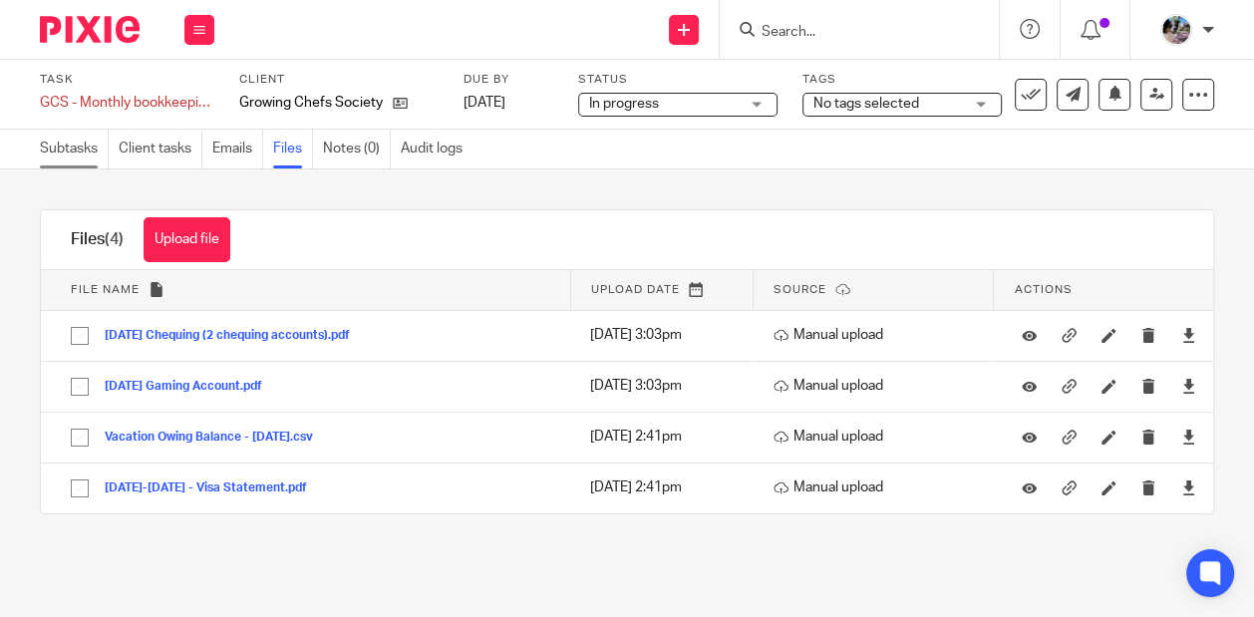
click at [65, 144] on link "Subtasks" at bounding box center [74, 149] width 69 height 39
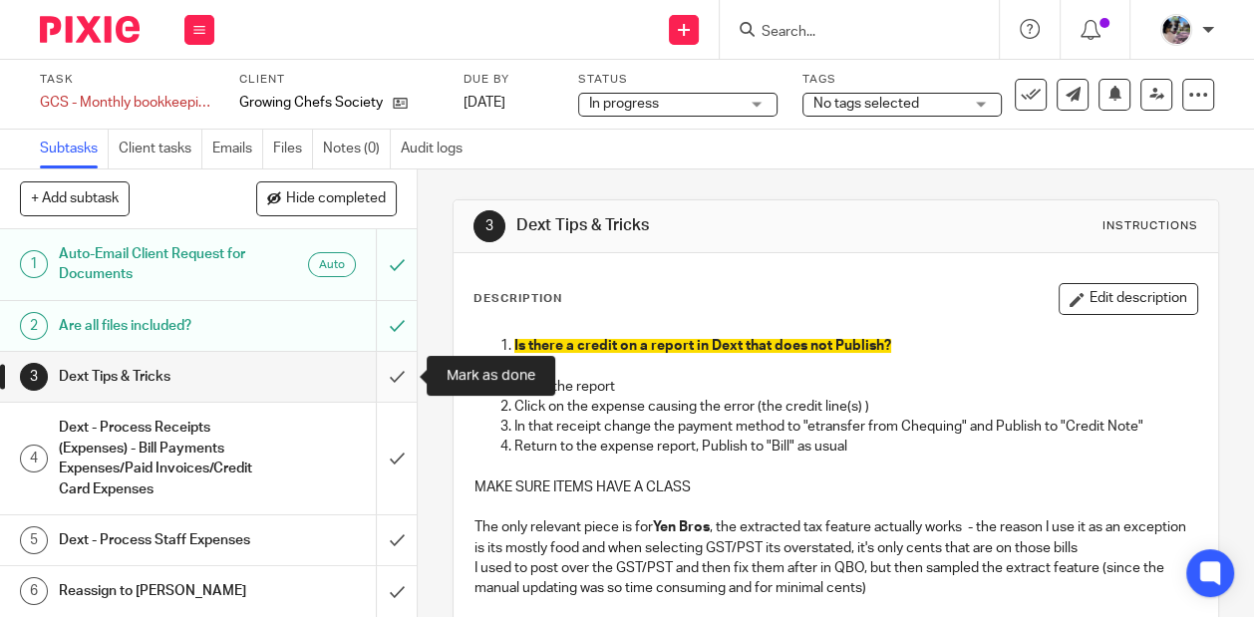
click at [396, 376] on input "submit" at bounding box center [208, 377] width 417 height 50
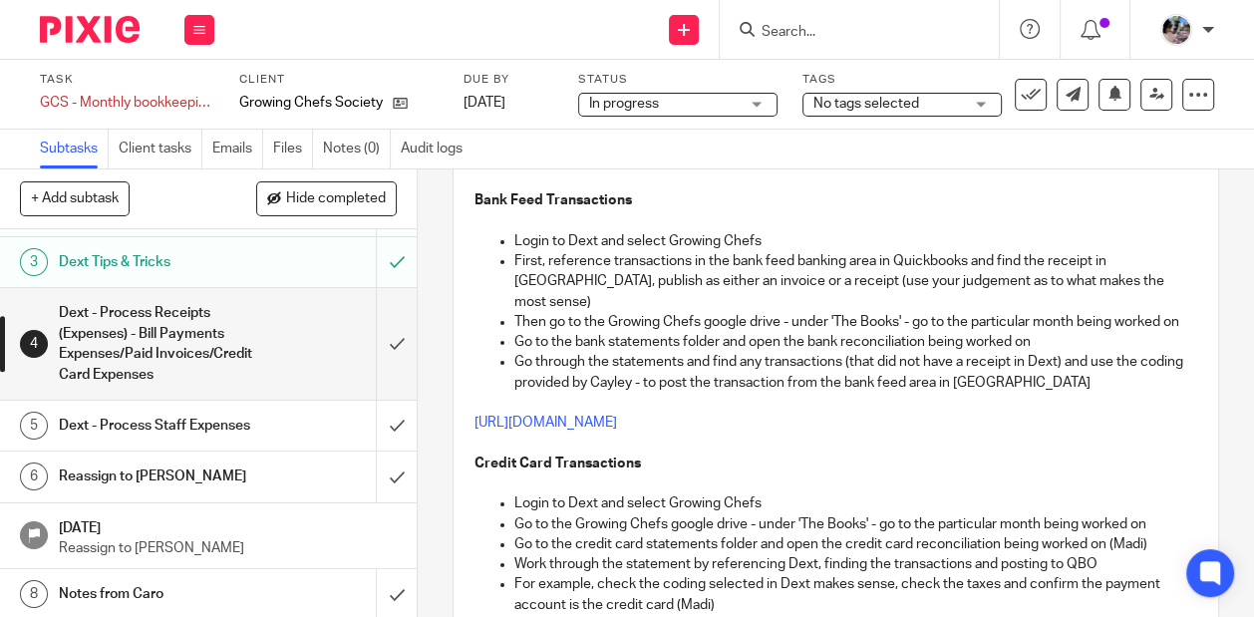
scroll to position [189, 0]
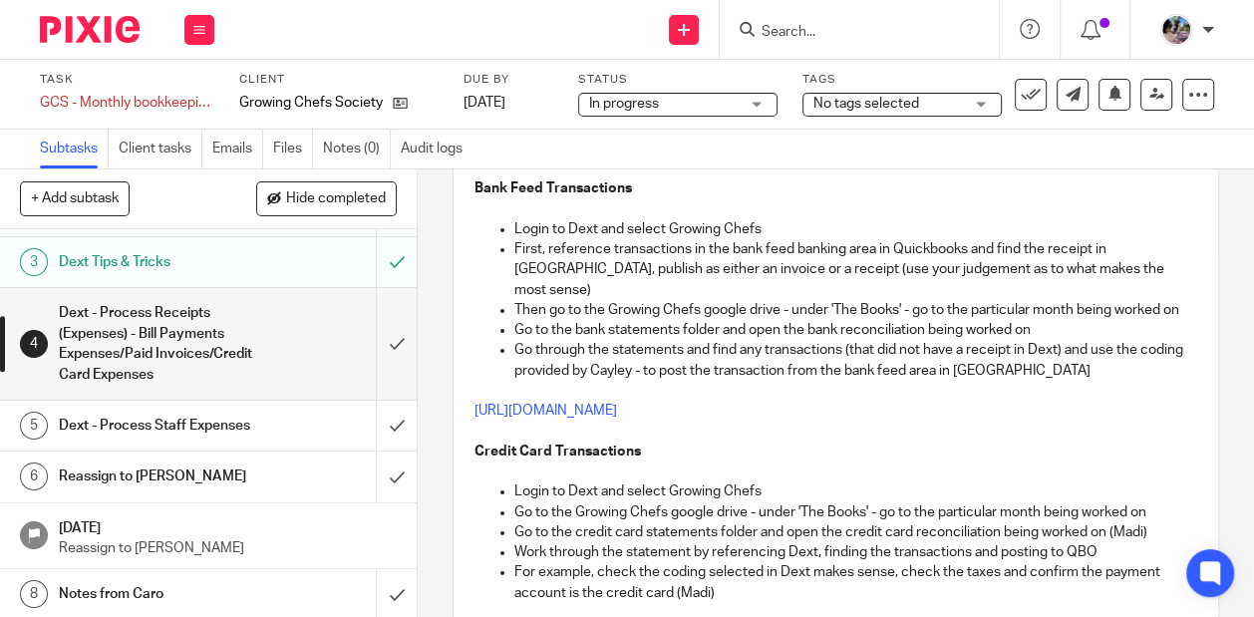
click at [278, 421] on div "Dext - Process Staff Expenses" at bounding box center [208, 426] width 298 height 30
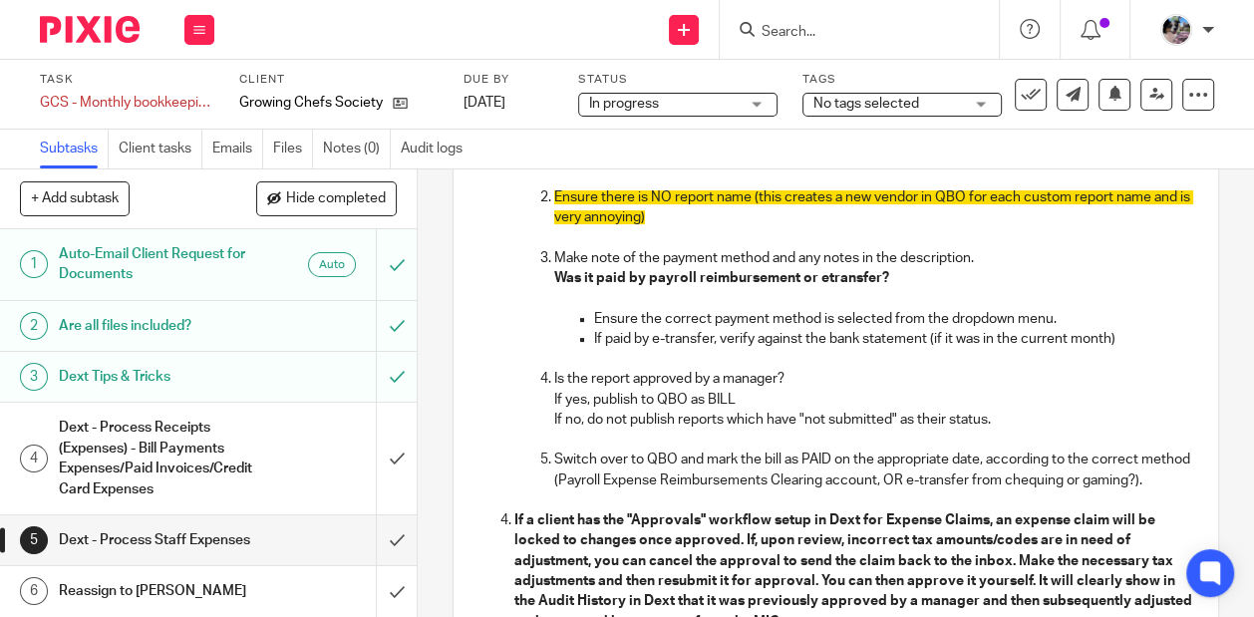
scroll to position [373, 0]
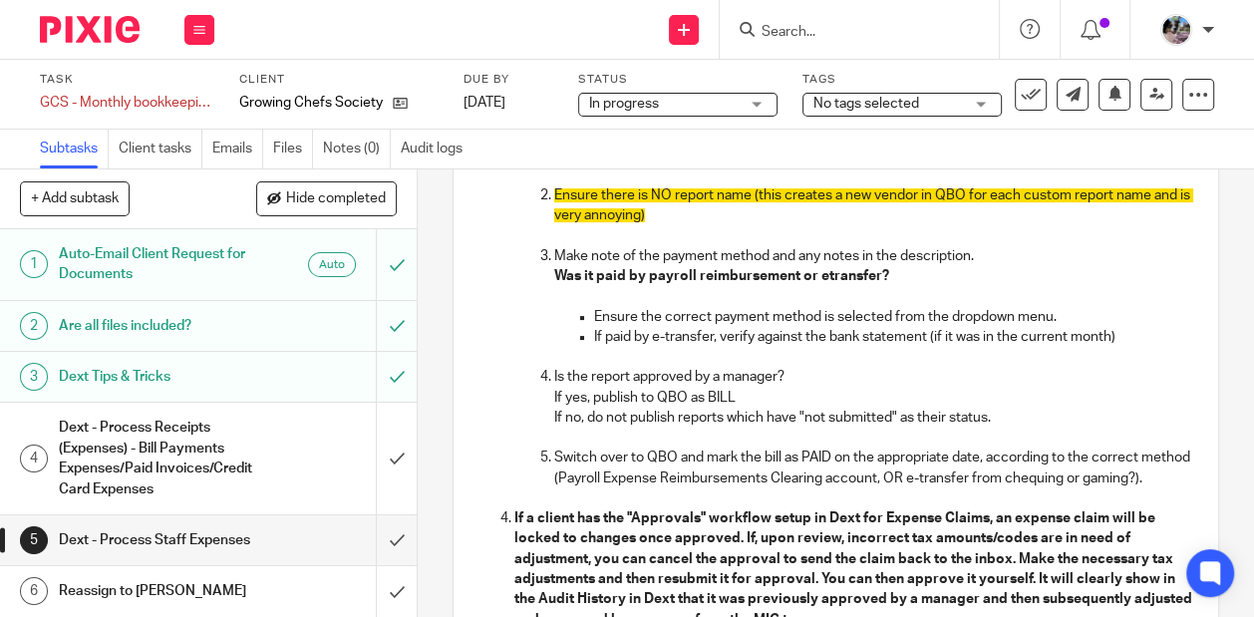
click at [256, 471] on h1 "Dext - Process Receipts (Expenses) - Bill Payments Expenses/Paid Invoices/Credi…" at bounding box center [158, 458] width 198 height 91
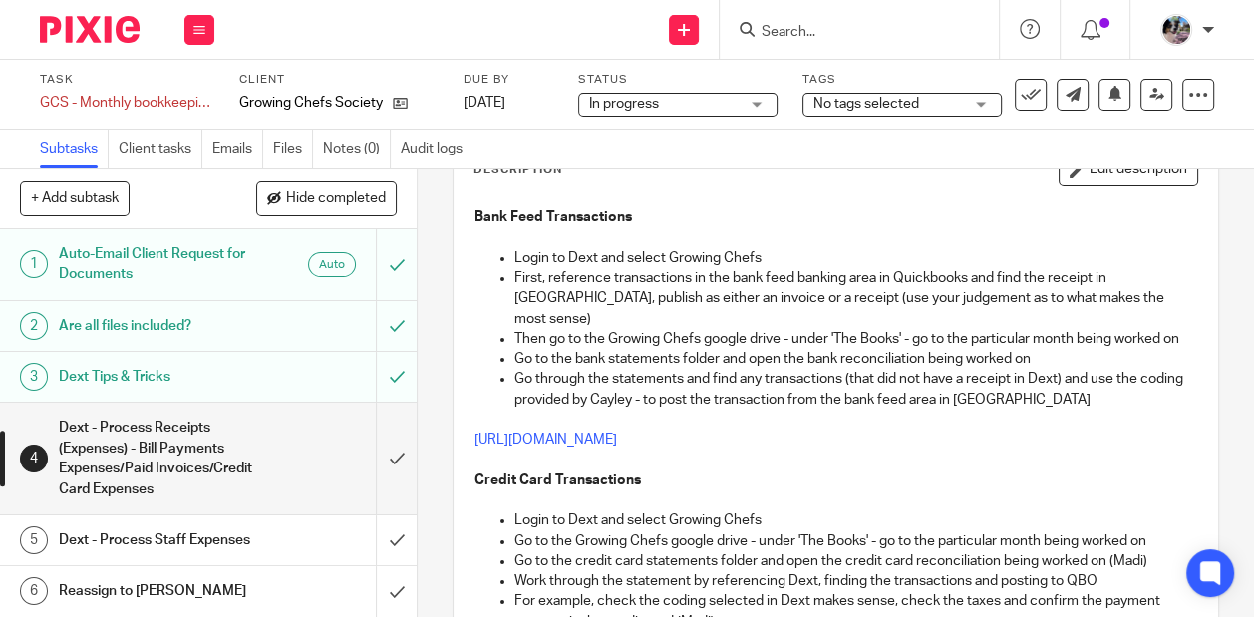
scroll to position [161, 0]
click at [617, 432] on link "[URL][DOMAIN_NAME]" at bounding box center [546, 439] width 143 height 14
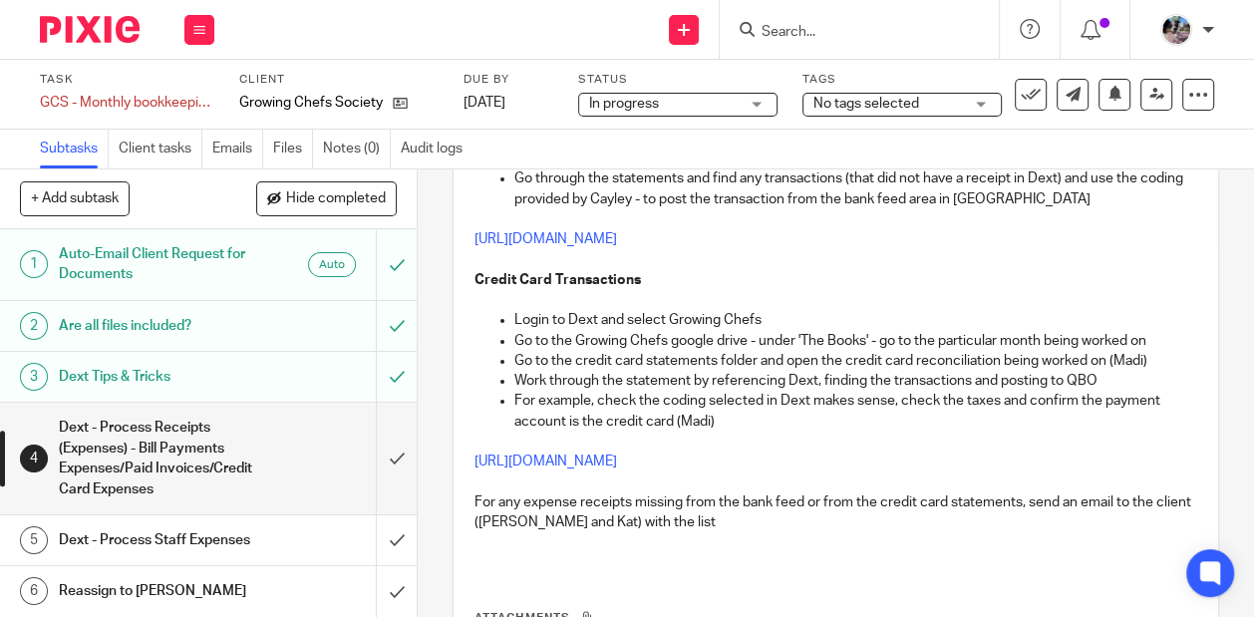
scroll to position [363, 0]
click at [592, 453] on link "[URL][DOMAIN_NAME]" at bounding box center [546, 460] width 143 height 14
click at [294, 548] on div "Dext - Process Staff Expenses" at bounding box center [208, 540] width 298 height 30
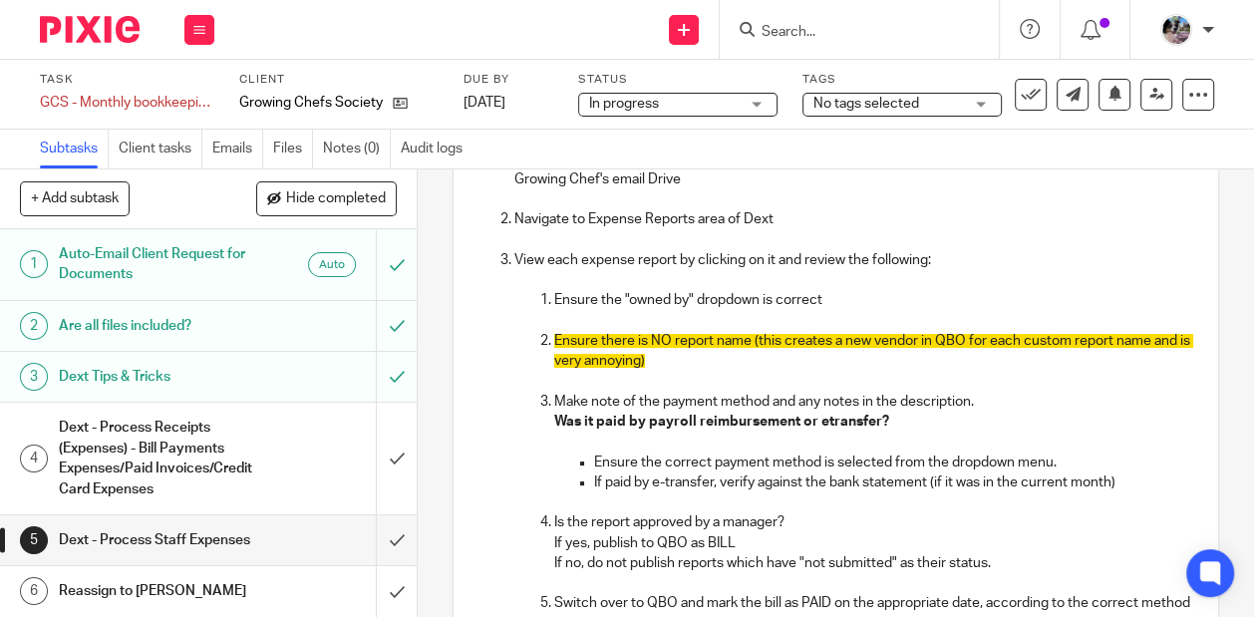
scroll to position [232, 0]
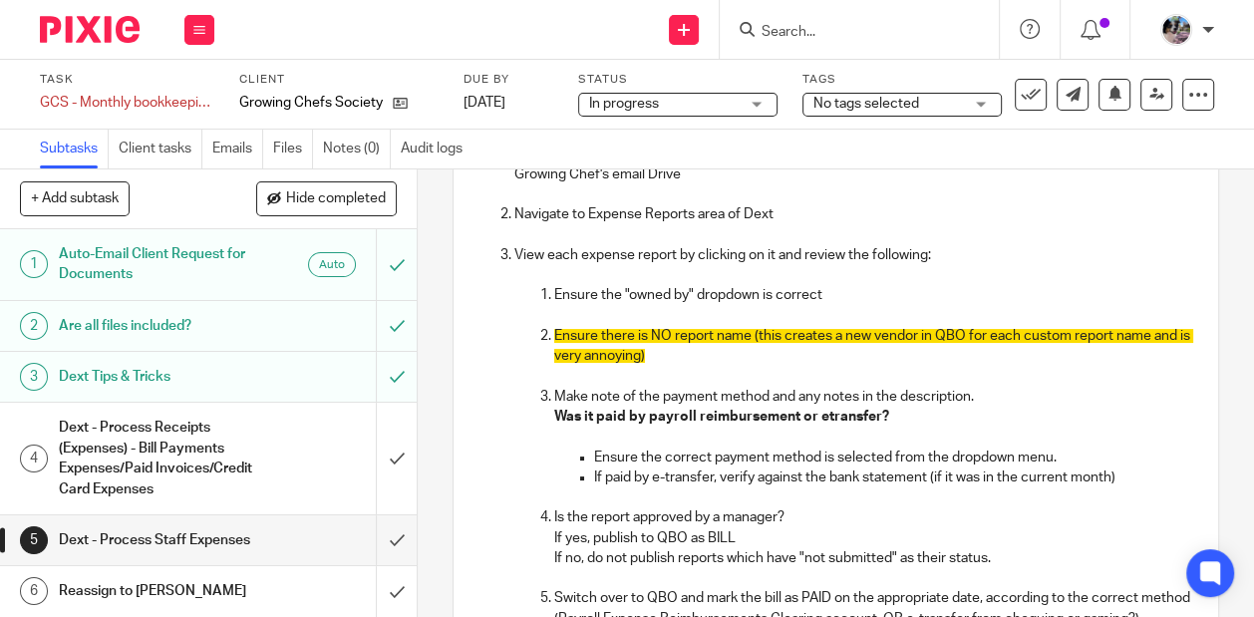
click at [240, 462] on h1 "Dext - Process Receipts (Expenses) - Bill Payments Expenses/Paid Invoices/Credi…" at bounding box center [158, 458] width 198 height 91
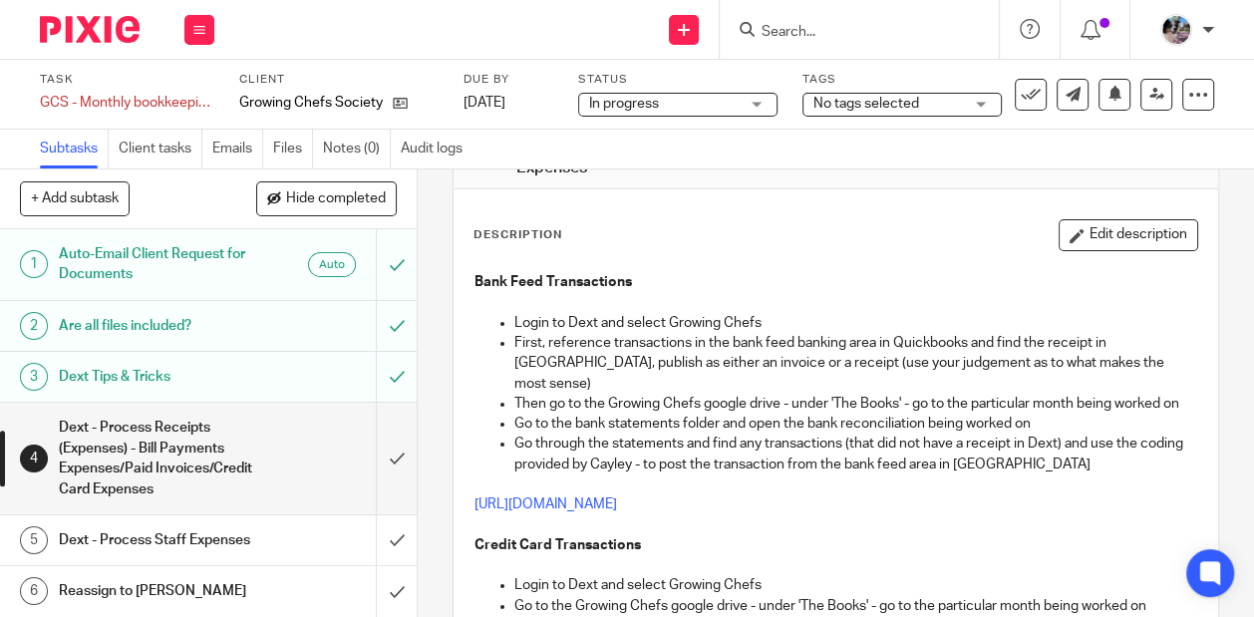
scroll to position [101, 0]
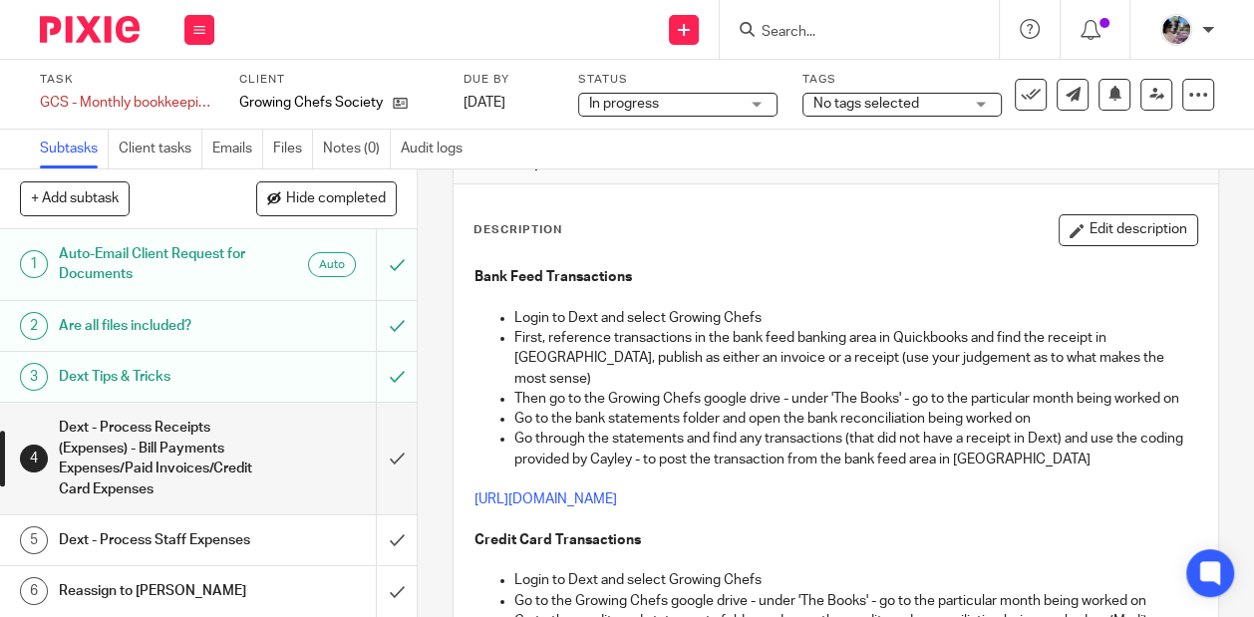
click at [265, 543] on div "Dext - Process Staff Expenses" at bounding box center [208, 540] width 298 height 30
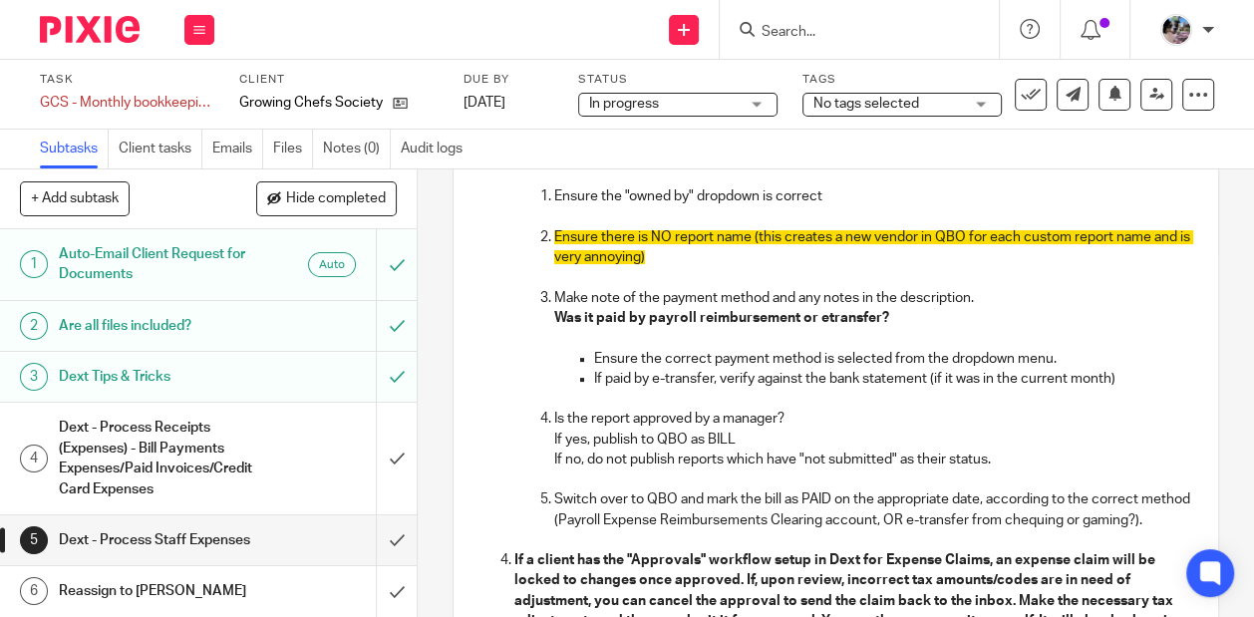
scroll to position [341, 0]
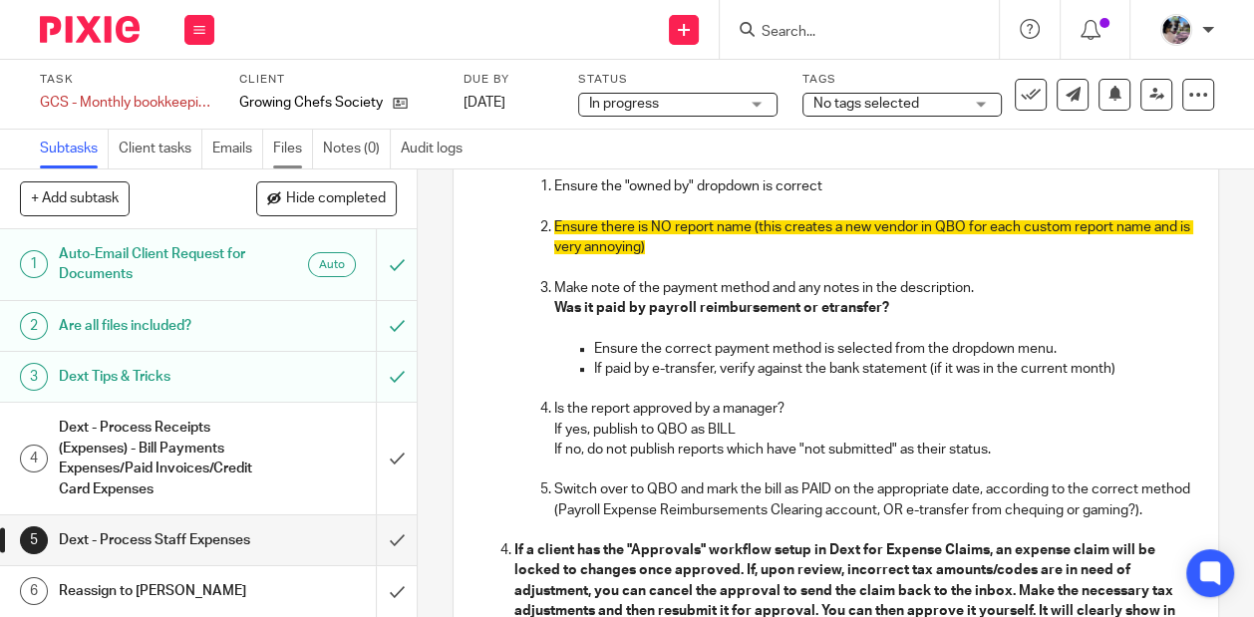
click at [293, 147] on link "Files" at bounding box center [293, 149] width 40 height 39
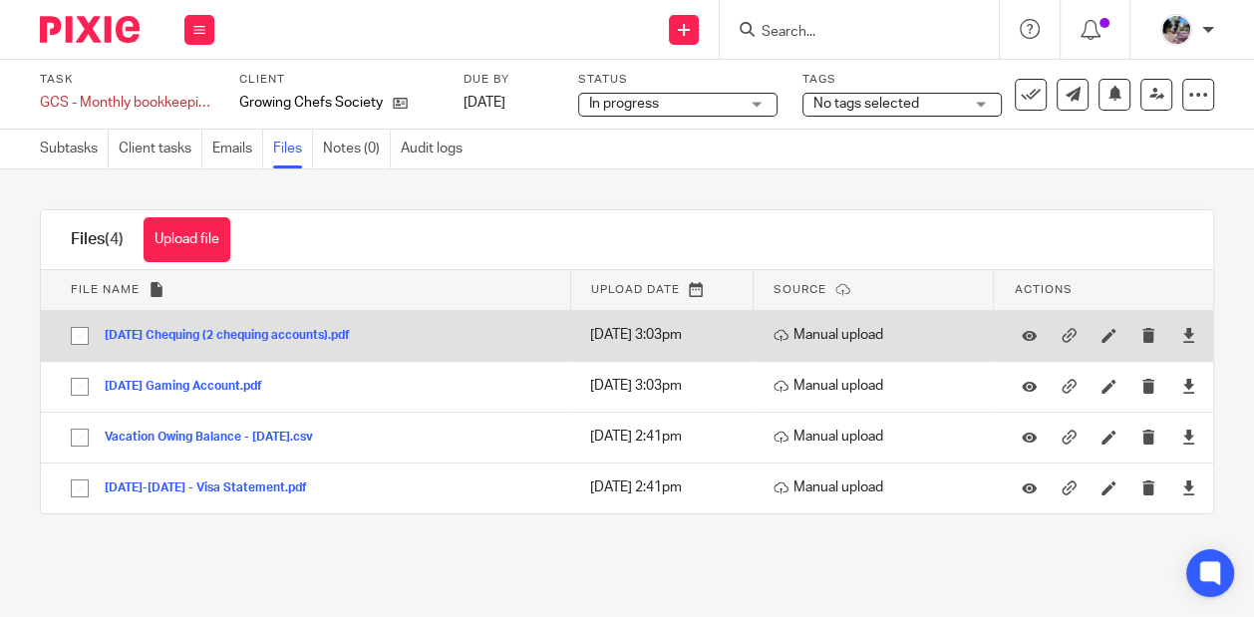
click at [251, 337] on button "2025-07-31 Chequing (2 chequing accounts).pdf" at bounding box center [235, 336] width 260 height 14
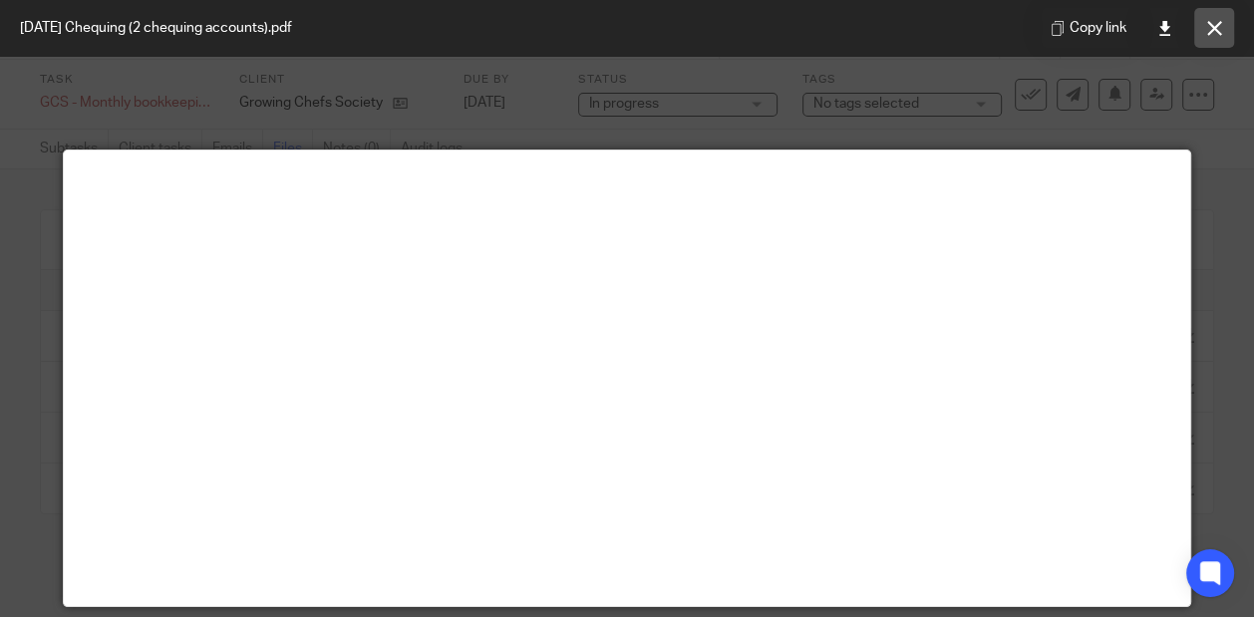
click at [1212, 24] on icon at bounding box center [1214, 28] width 15 height 15
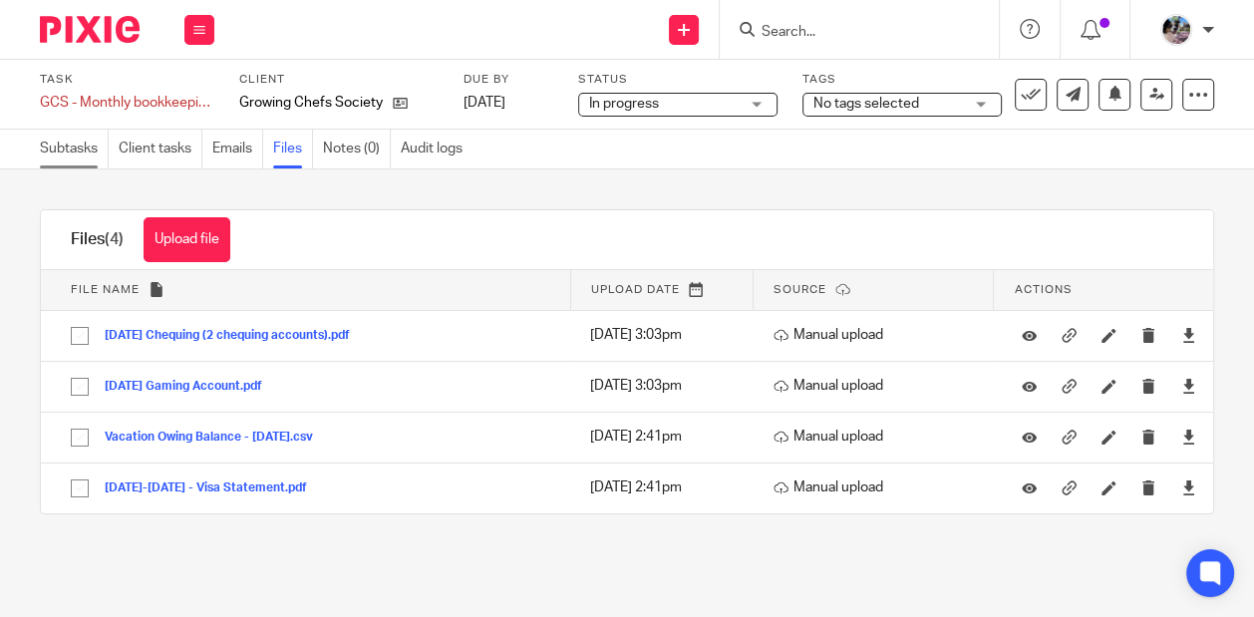
click at [67, 157] on link "Subtasks" at bounding box center [74, 149] width 69 height 39
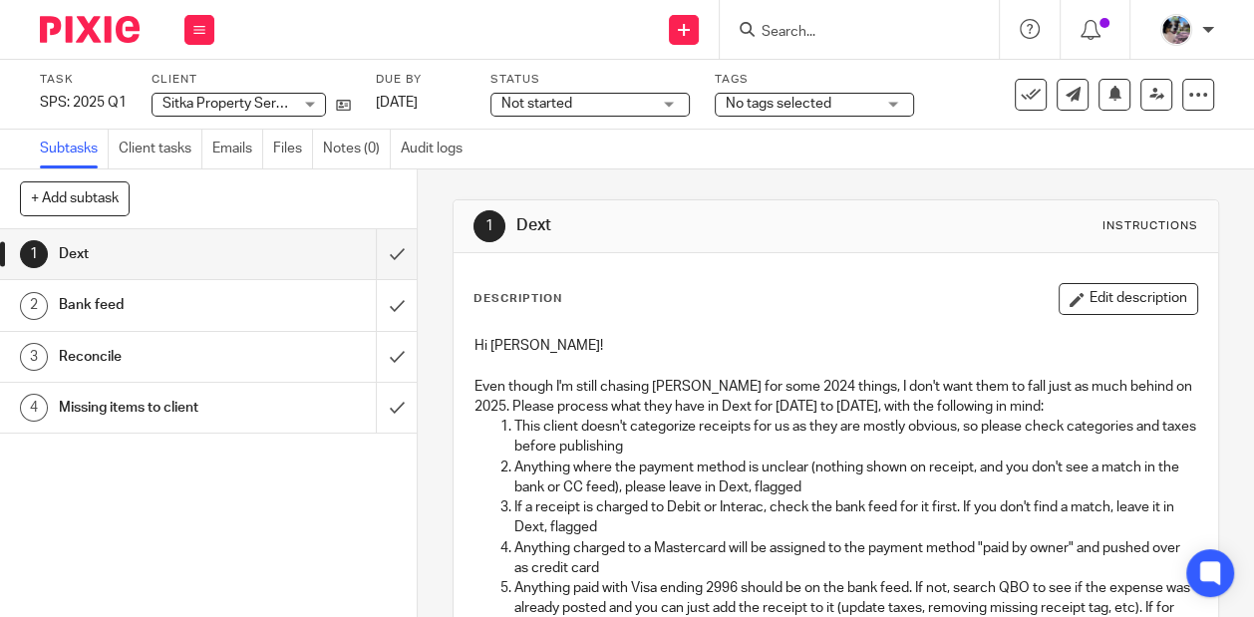
scroll to position [37, 0]
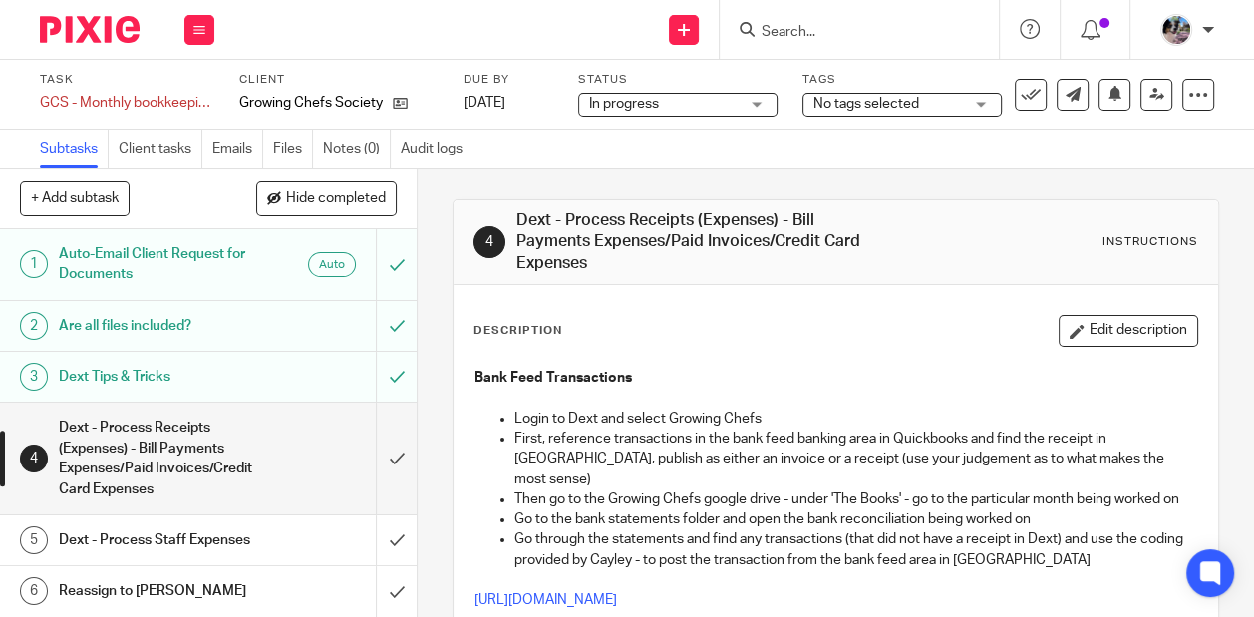
click at [303, 539] on div "Dext - Process Staff Expenses" at bounding box center [208, 540] width 298 height 30
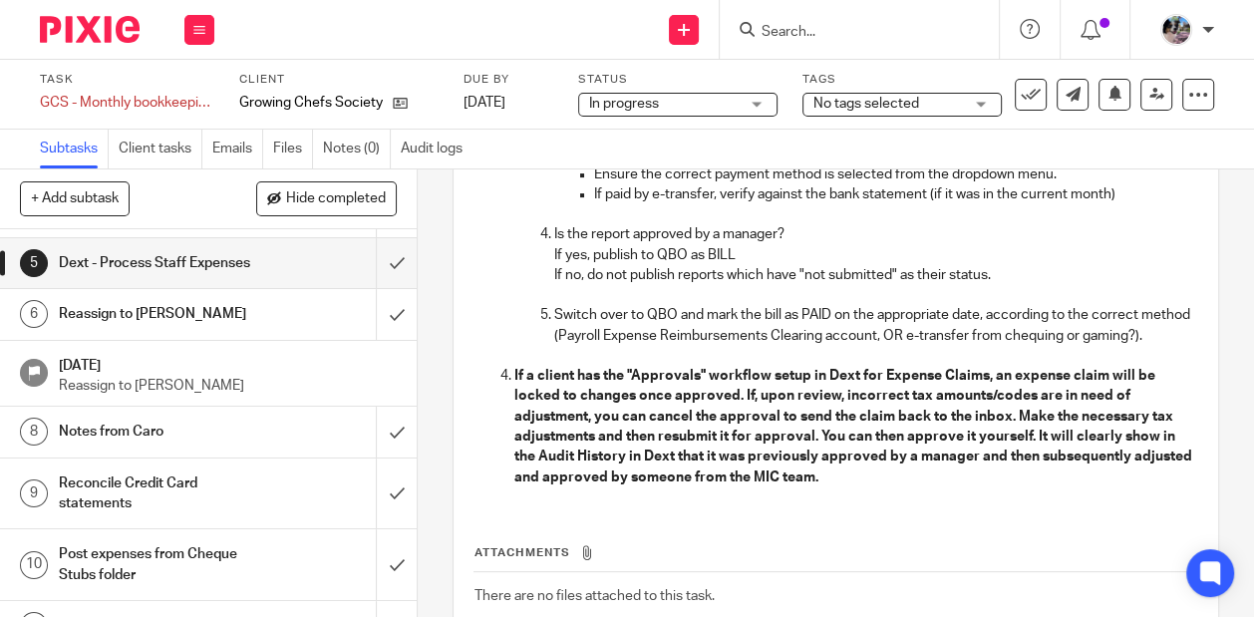
scroll to position [290, 0]
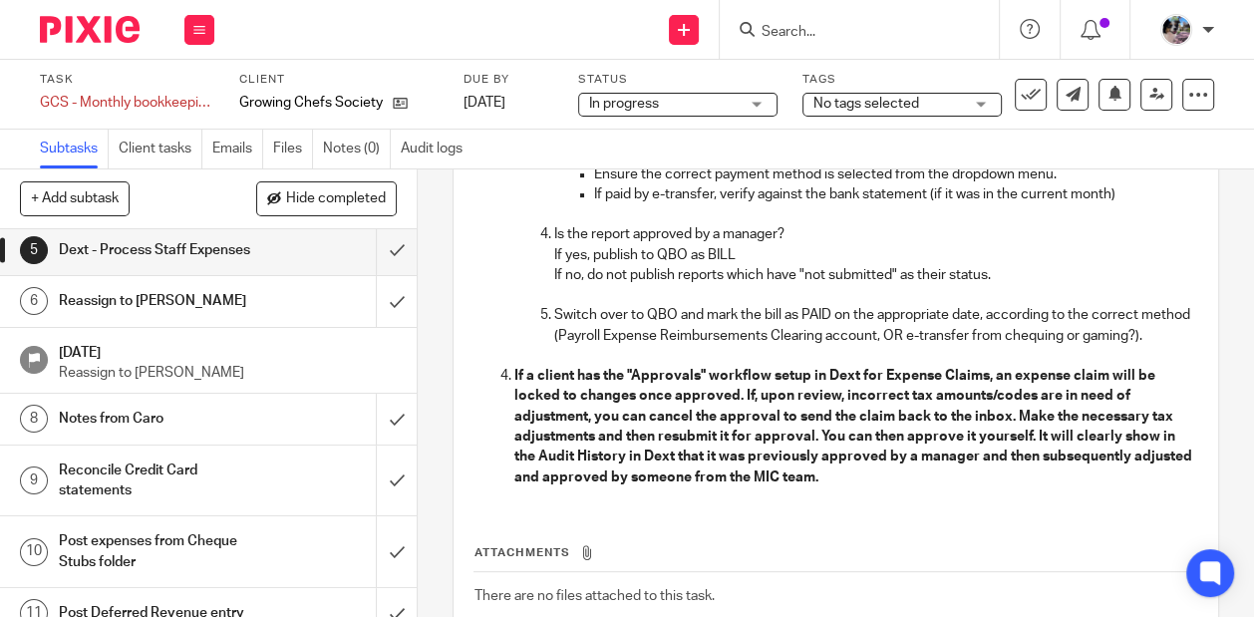
click at [300, 418] on div "Notes from Caro" at bounding box center [208, 419] width 298 height 30
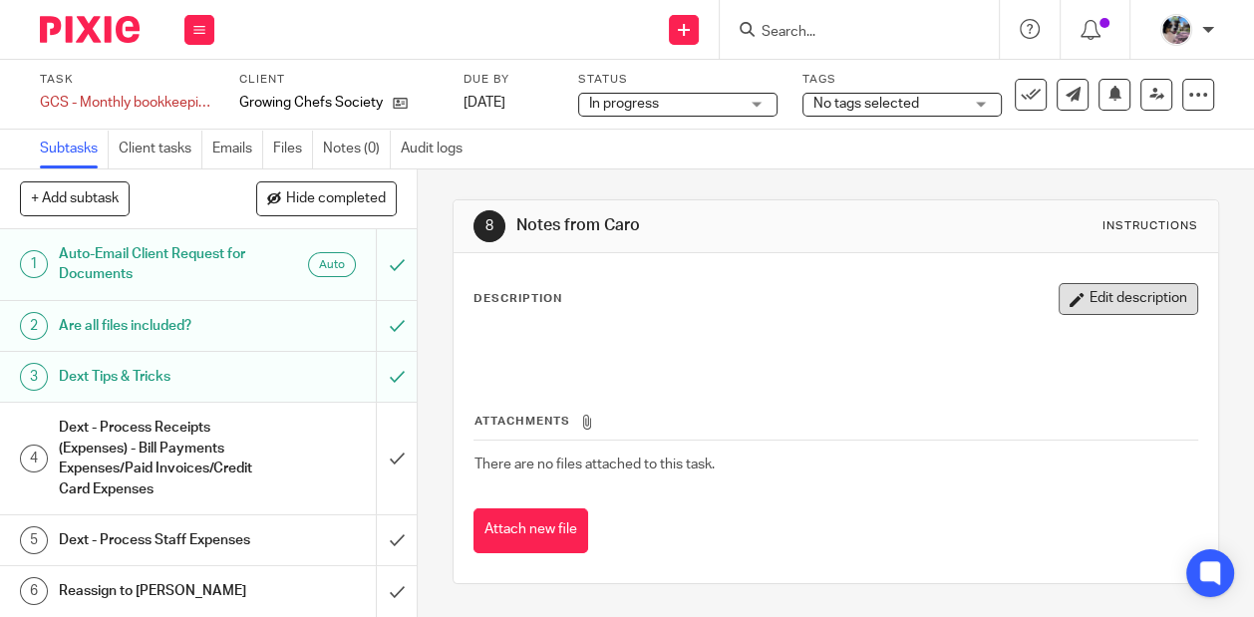
click at [1124, 302] on button "Edit description" at bounding box center [1129, 299] width 140 height 32
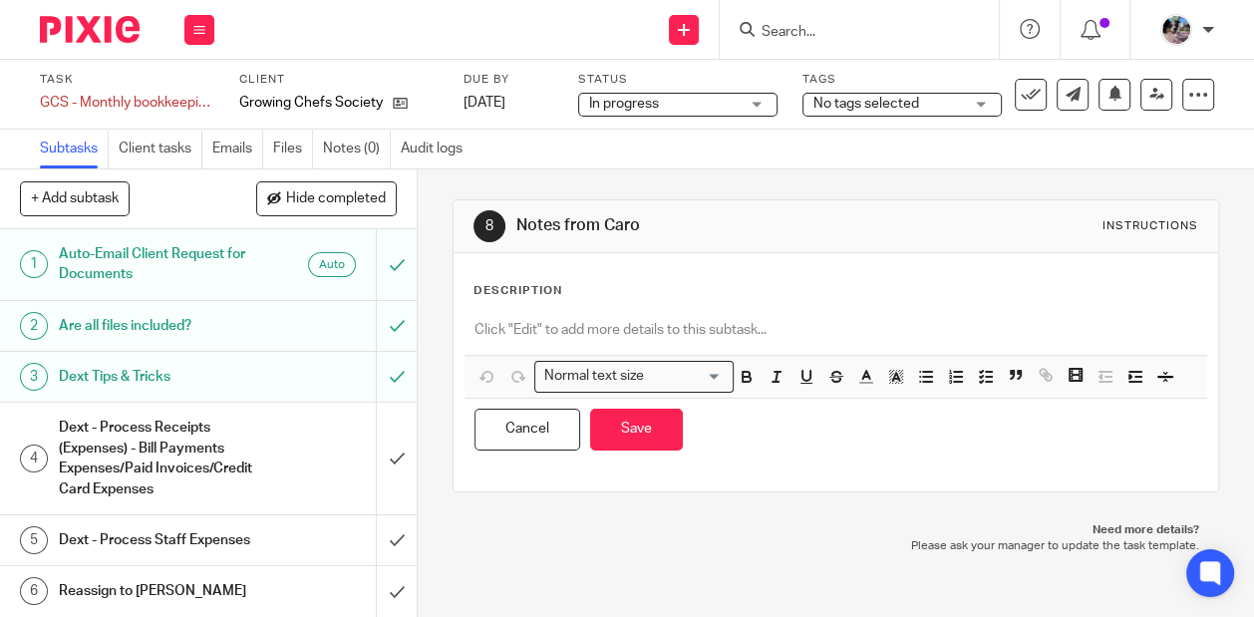
click at [776, 322] on p at bounding box center [836, 330] width 723 height 20
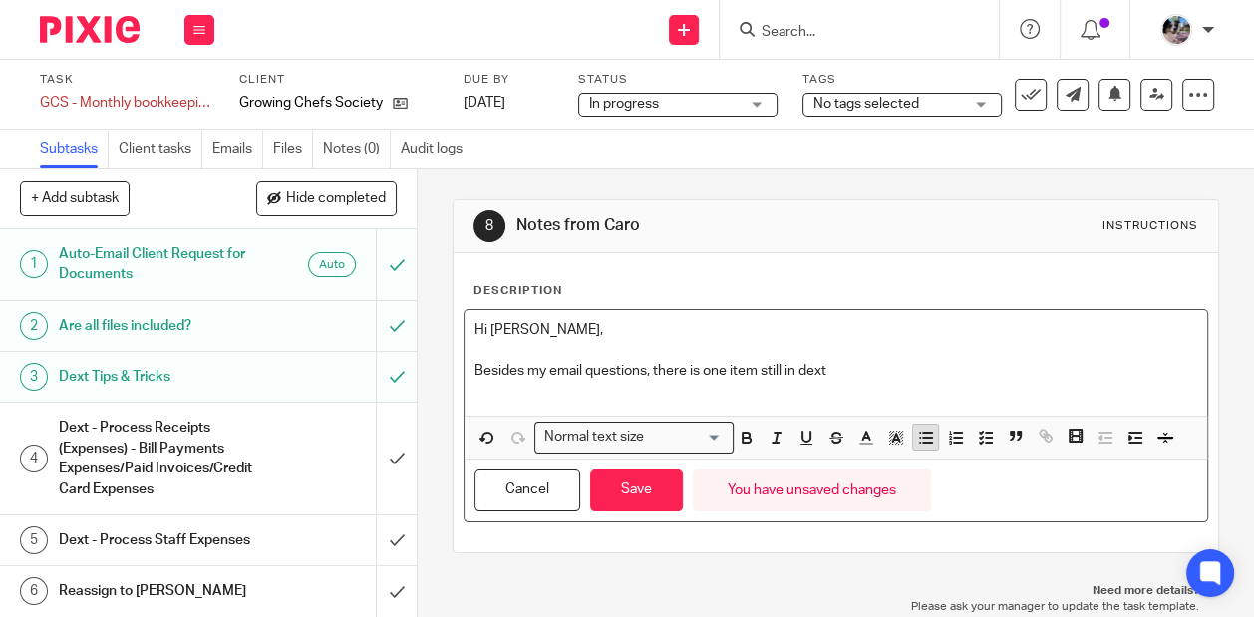
click at [927, 437] on icon "button" at bounding box center [926, 438] width 18 height 18
click at [514, 382] on p "581.53" at bounding box center [855, 391] width 683 height 20
click at [519, 391] on p "$581.53" at bounding box center [855, 391] width 683 height 20
click at [510, 389] on ul "$581.53" at bounding box center [836, 391] width 723 height 20
click at [514, 393] on p "Pacific coast airline $581.53" at bounding box center [855, 391] width 683 height 20
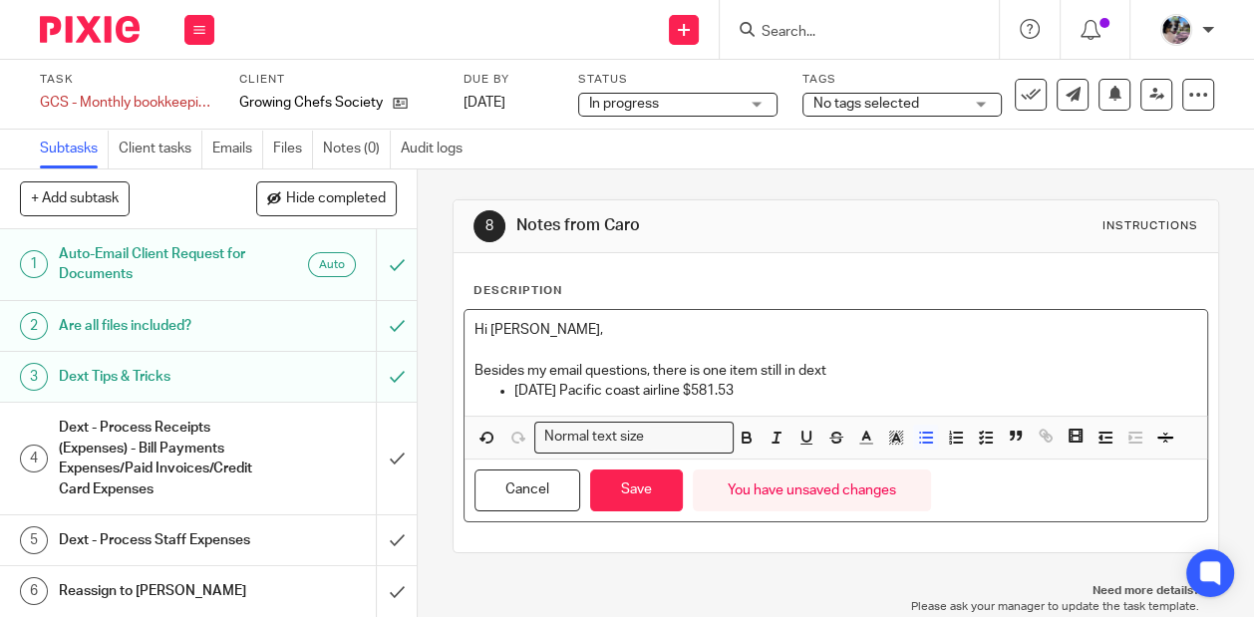
click at [807, 385] on p "2025-07-11 Pacific coast airline $581.53" at bounding box center [855, 391] width 683 height 20
click at [864, 382] on p "2025-07-11 Pacific coast airline $581.53 - Not seeing this on the" at bounding box center [855, 391] width 683 height 20
click at [861, 367] on p "Besides my email questions, there is one item still in dext" at bounding box center [836, 371] width 723 height 20
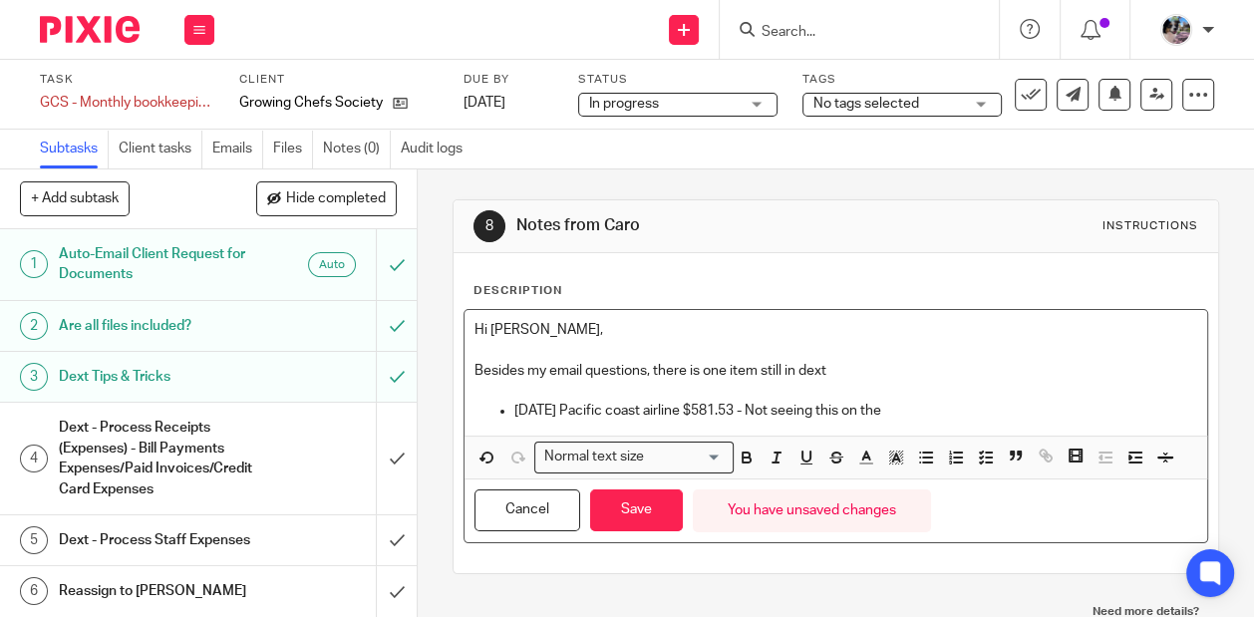
click at [943, 405] on p "2025-07-11 Pacific coast airline $581.53 - Not seeing this on the" at bounding box center [855, 411] width 683 height 20
click at [994, 409] on p "2025-07-11 Pacific coast airline $581.53 - Not seeing this on the statement so …" at bounding box center [855, 411] width 683 height 20
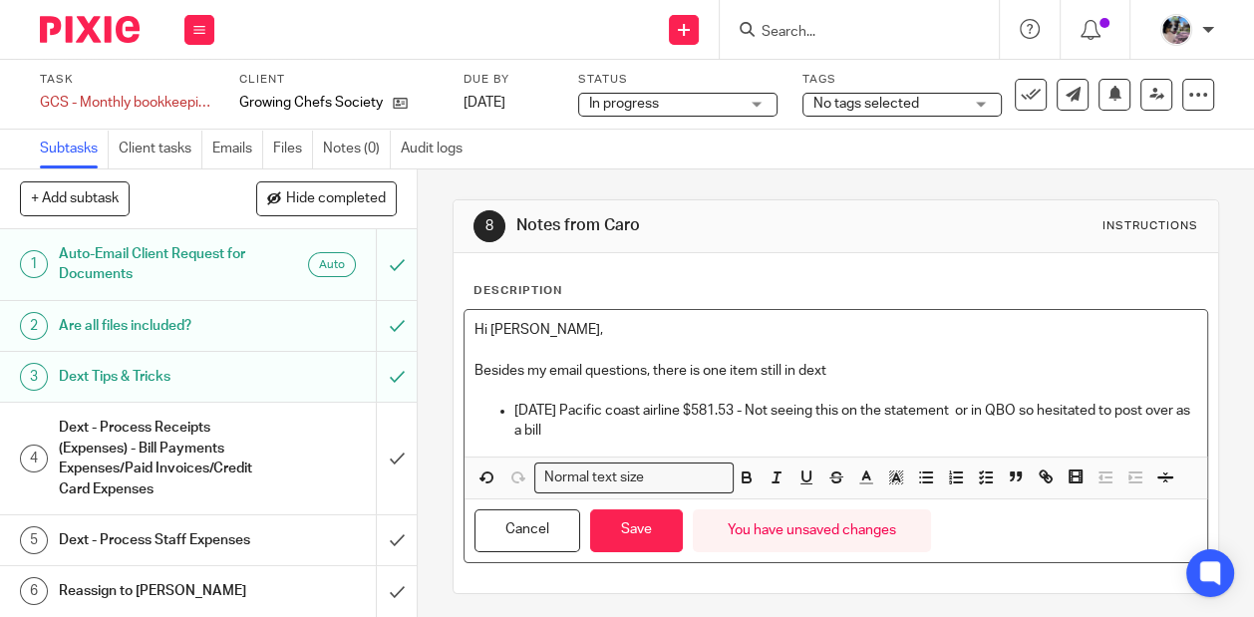
drag, startPoint x: 614, startPoint y: 429, endPoint x: 453, endPoint y: 318, distance: 195.8
click at [454, 318] on div "Description Hi Ciara, Besides my email questions, there is one item still in de…" at bounding box center [836, 423] width 765 height 340
click at [615, 432] on p "2025-07-11 Pacific coast airline $581.53 - Not seeing this on the statement or …" at bounding box center [855, 421] width 683 height 41
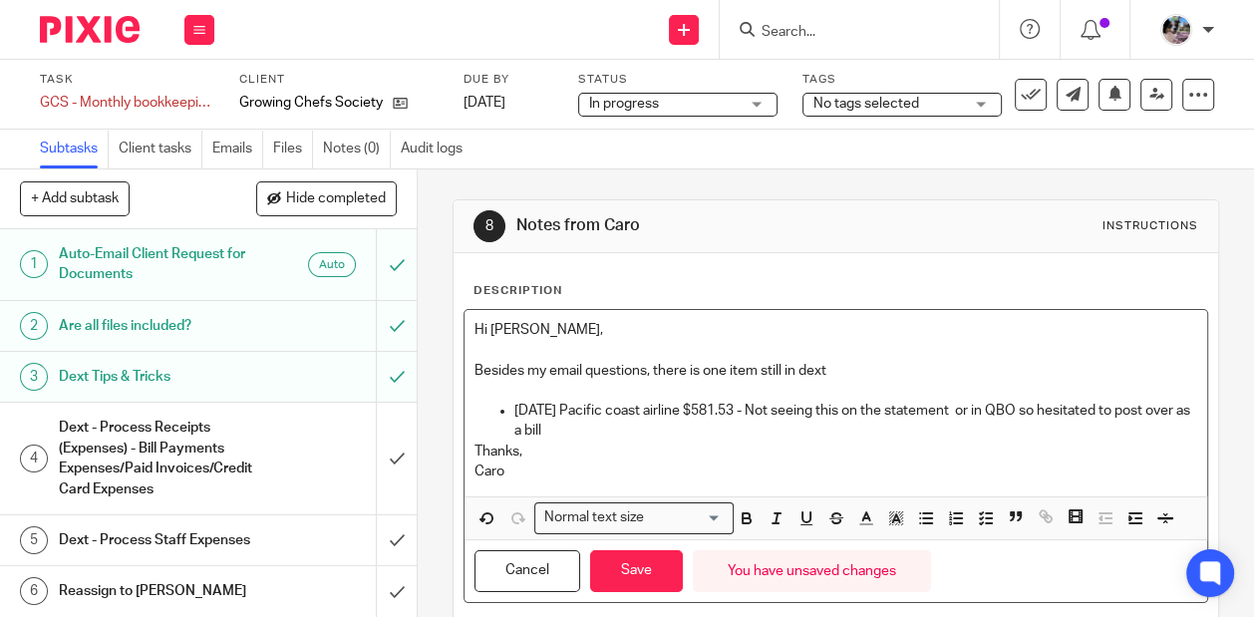
click at [611, 432] on p "2025-07-11 Pacific coast airline $581.53 - Not seeing this on the statement or …" at bounding box center [855, 421] width 683 height 41
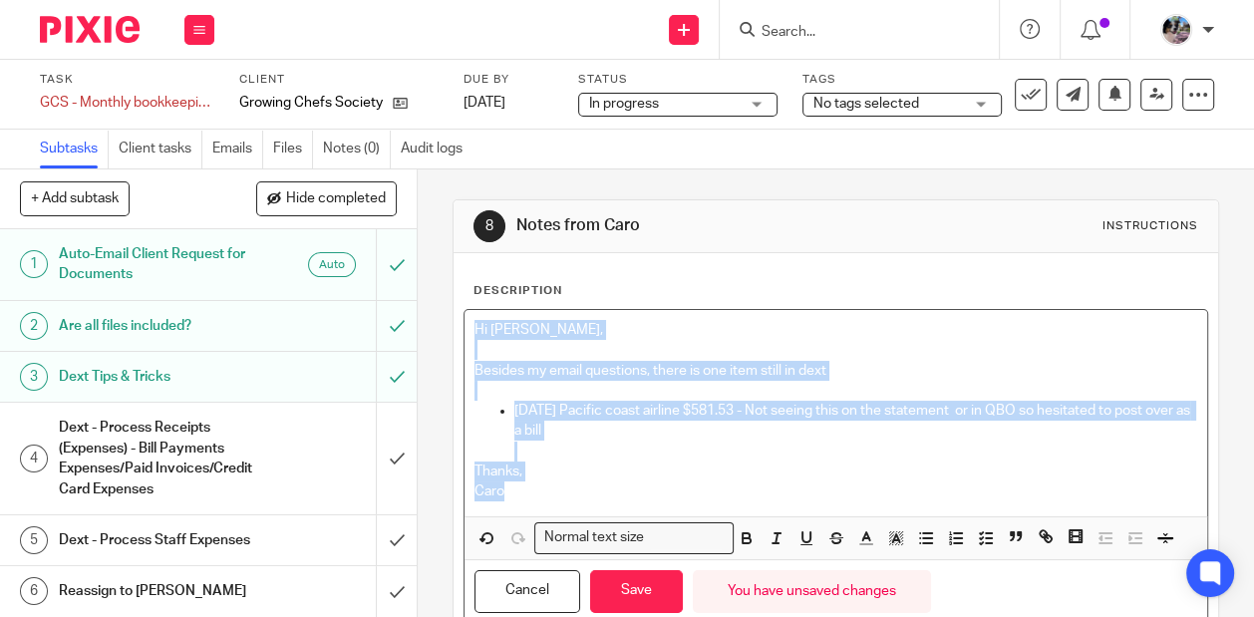
drag, startPoint x: 512, startPoint y: 496, endPoint x: 458, endPoint y: 320, distance: 184.8
click at [458, 320] on div "Description Hi Ciara, Besides my email questions, there is one item still in de…" at bounding box center [836, 453] width 765 height 401
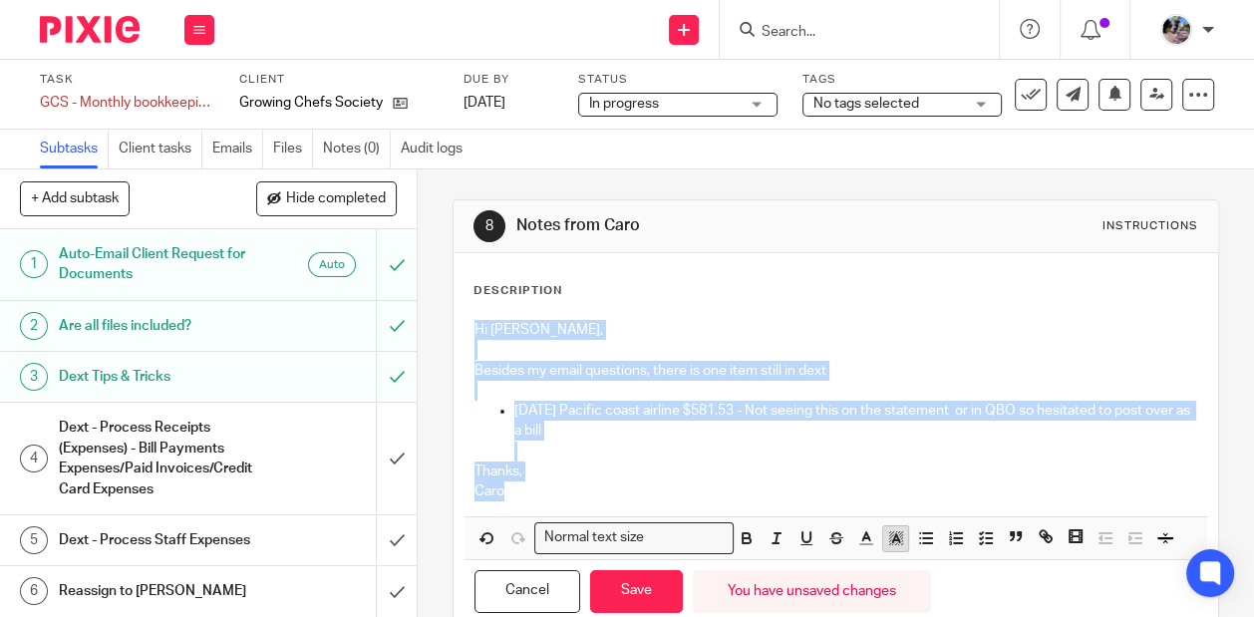
click at [893, 542] on icon "button" at bounding box center [896, 538] width 18 height 18
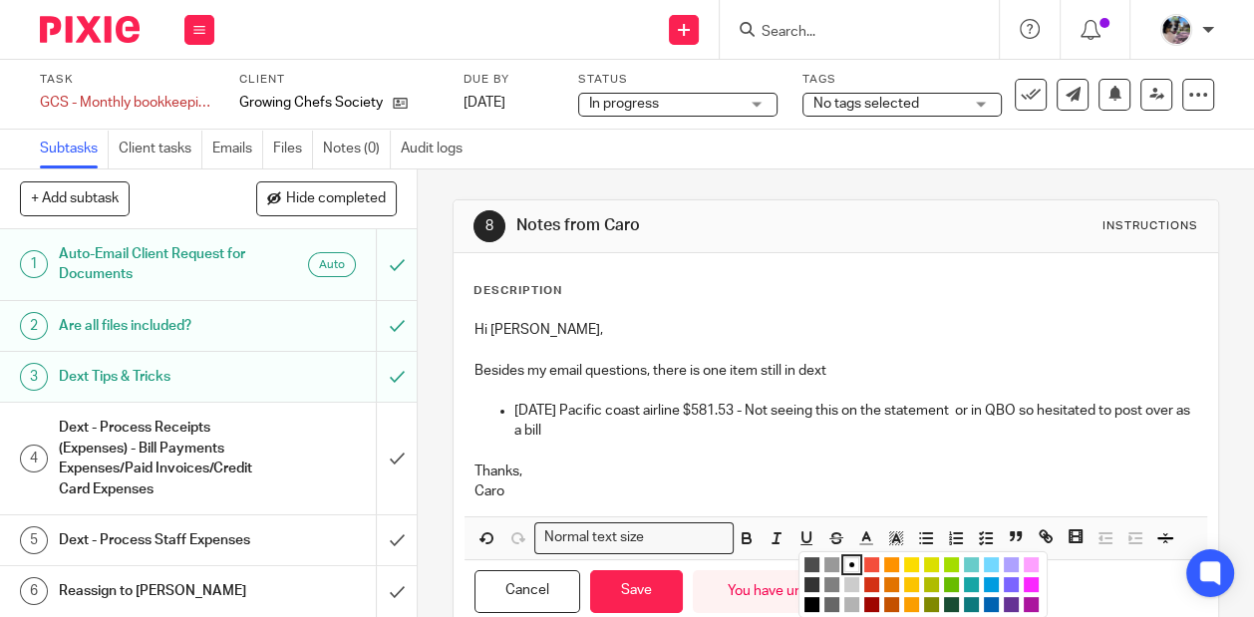
click at [990, 565] on li "color:#73D8FF" at bounding box center [991, 564] width 15 height 15
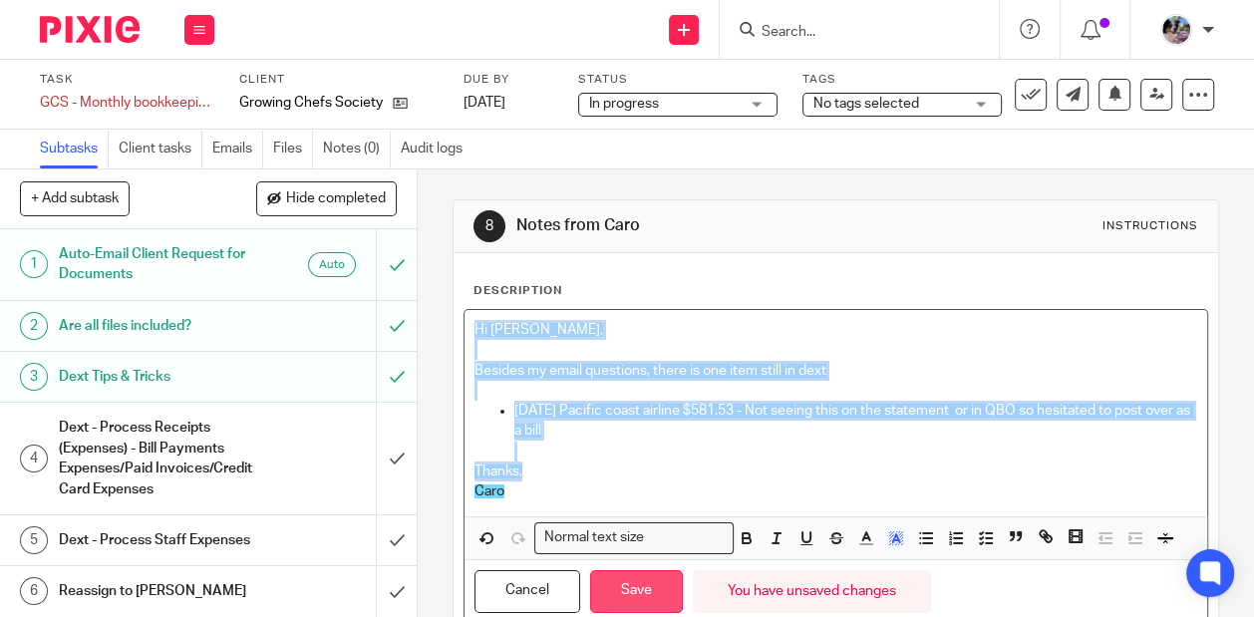
click at [632, 582] on button "Save" at bounding box center [636, 591] width 93 height 43
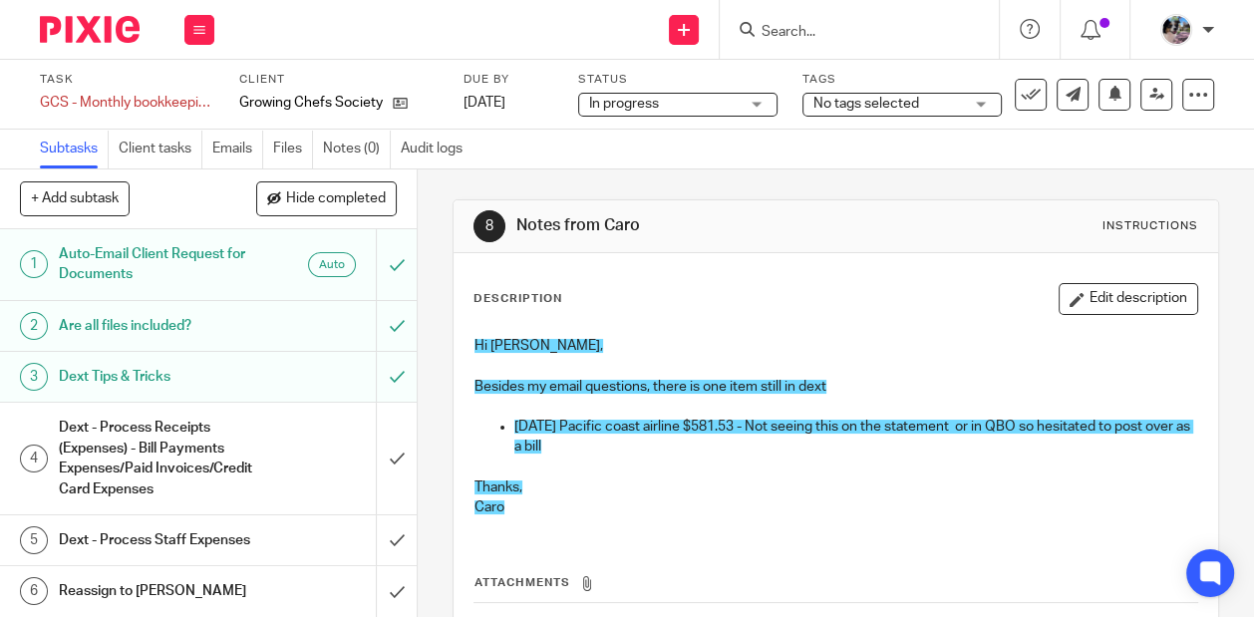
click at [807, 25] on input "Search" at bounding box center [849, 33] width 179 height 18
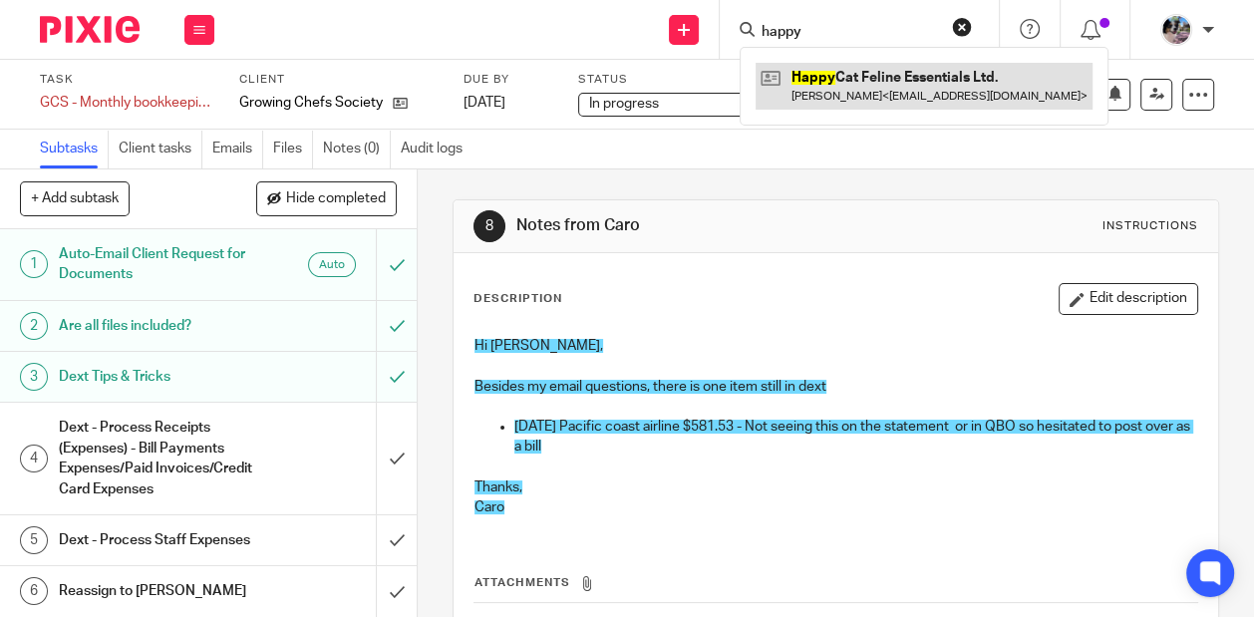
type input "happy"
click at [854, 85] on link at bounding box center [924, 86] width 337 height 46
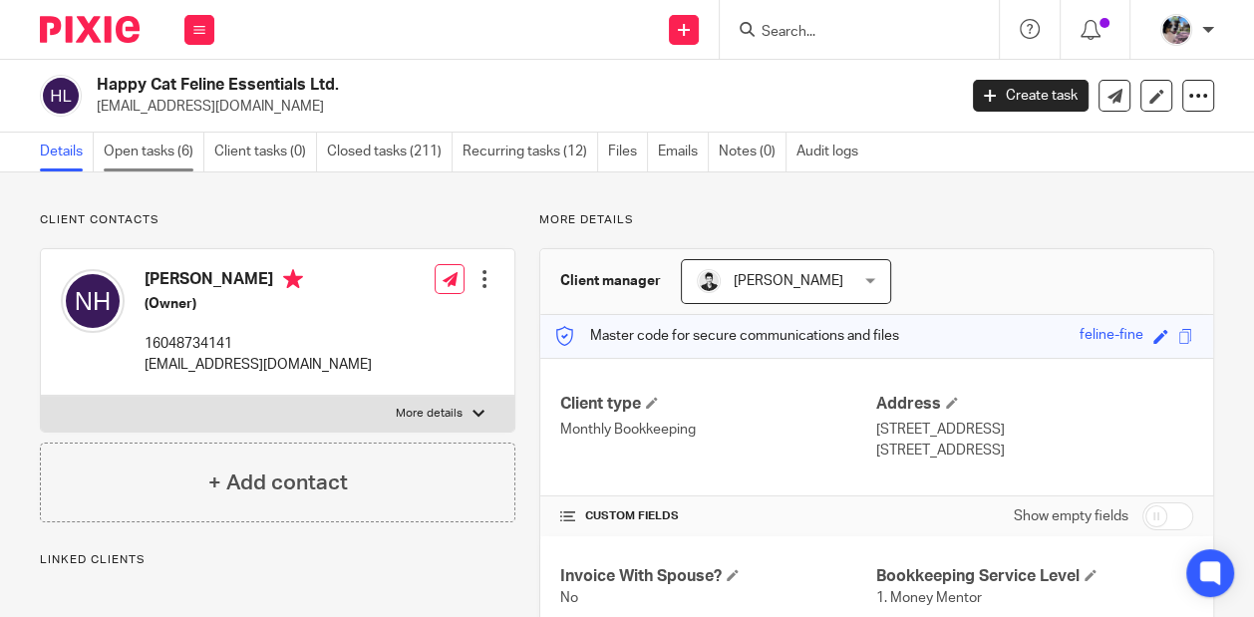
click at [150, 154] on link "Open tasks (6)" at bounding box center [154, 152] width 101 height 39
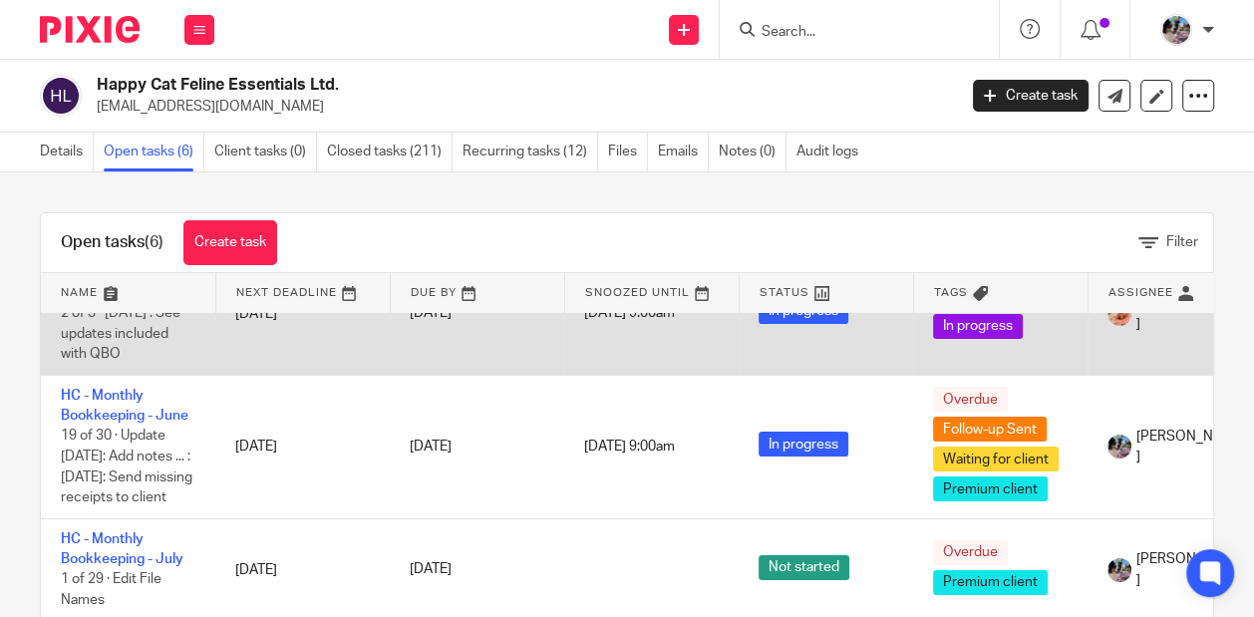
scroll to position [64, 0]
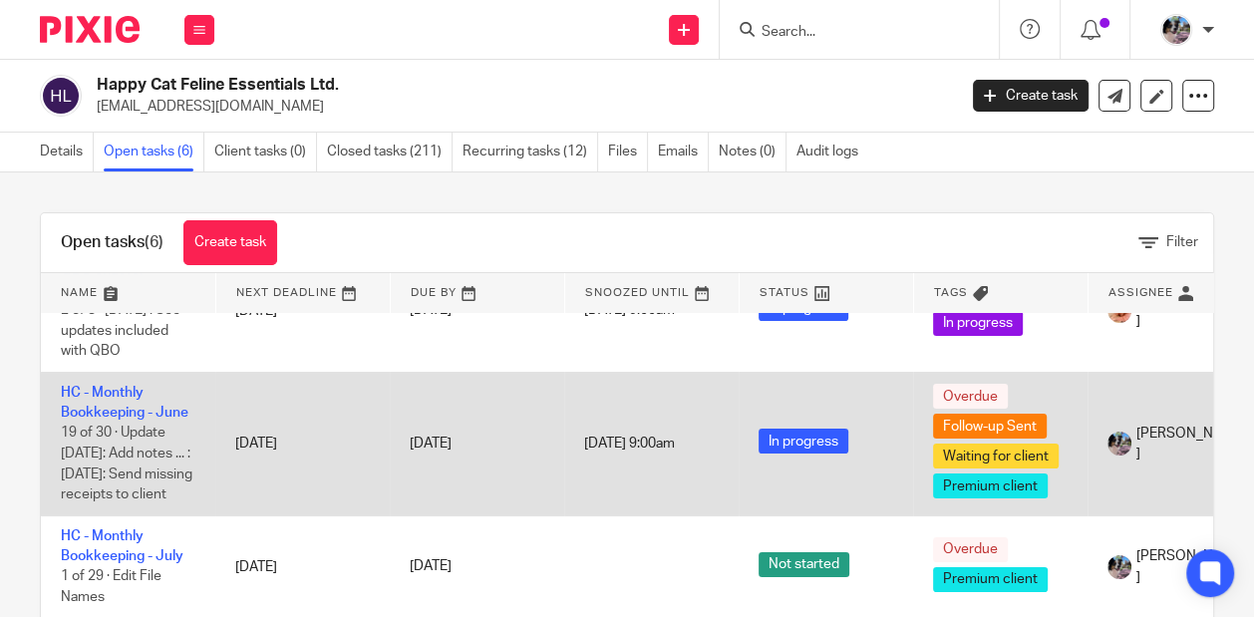
click at [106, 402] on td "HC - Monthly Bookkeeping - June 19 of 30 · Update Jul 30th: Add notes ... : Jul…" at bounding box center [128, 444] width 174 height 144
click at [121, 408] on link "HC - Monthly Bookkeeping - June" at bounding box center [125, 403] width 128 height 34
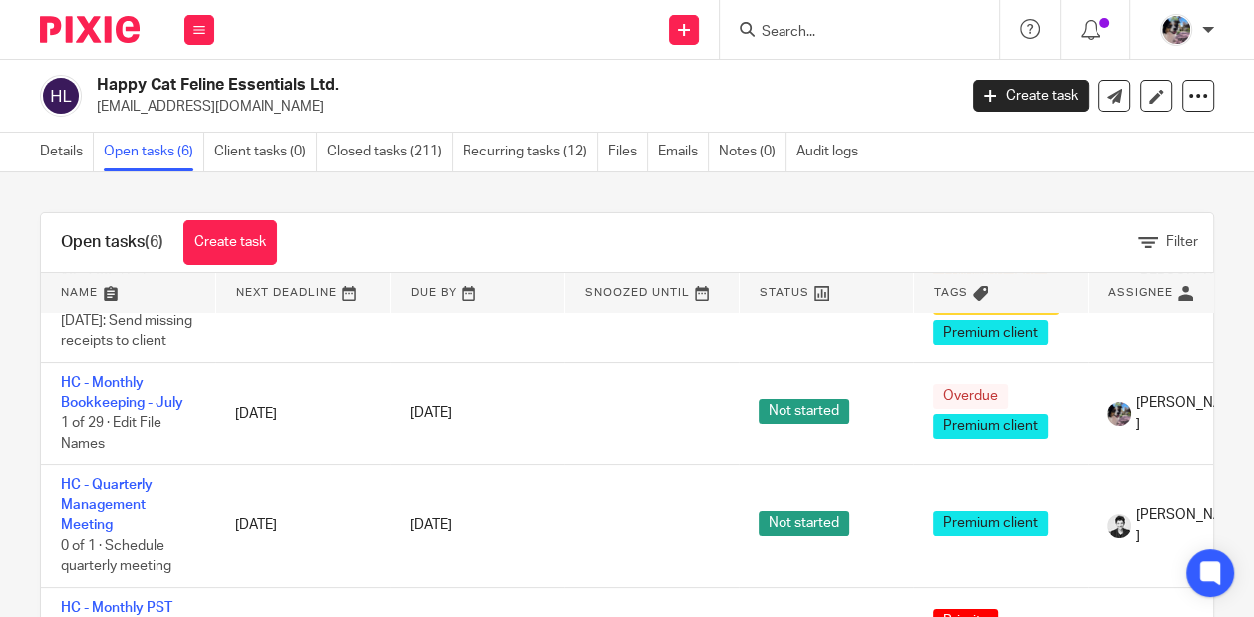
scroll to position [219, 0]
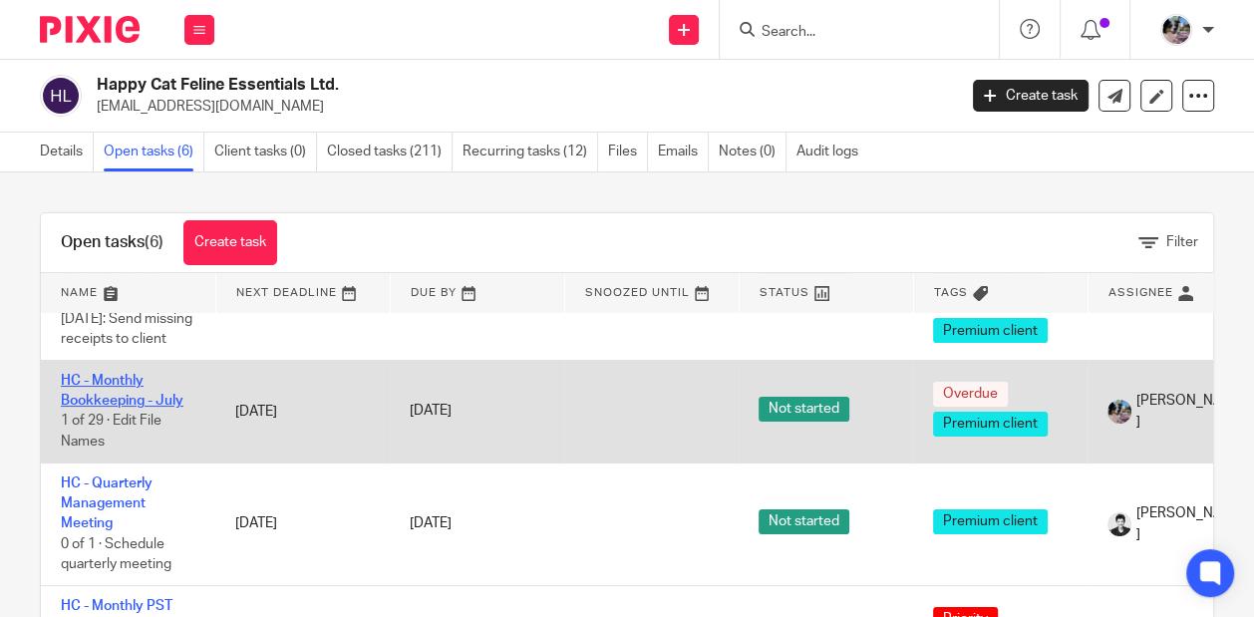
click at [112, 408] on link "HC - Monthly Bookkeeping - July" at bounding box center [122, 391] width 123 height 34
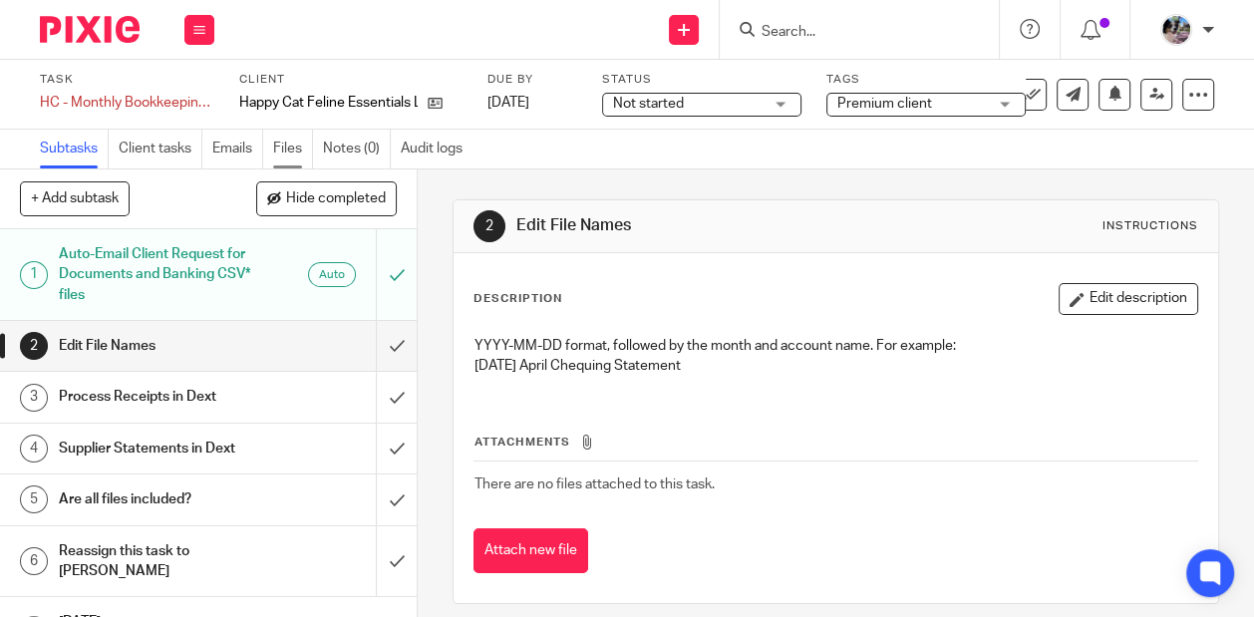
click at [276, 140] on link "Files" at bounding box center [293, 149] width 40 height 39
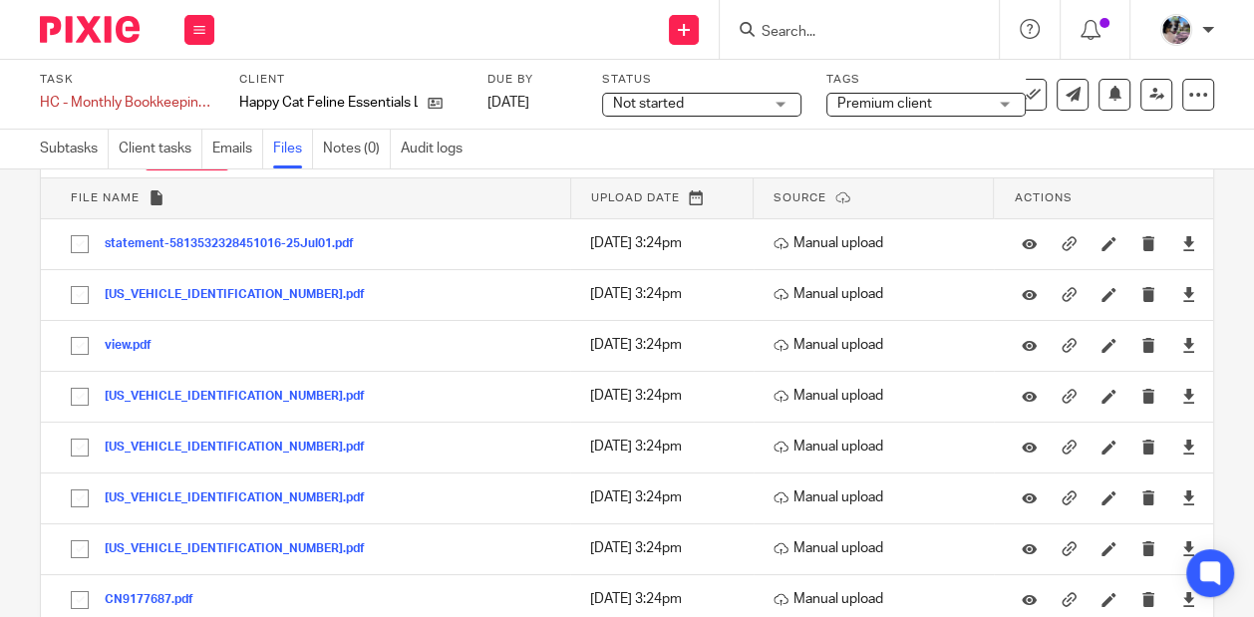
scroll to position [102, 0]
